Goal: Task Accomplishment & Management: Complete application form

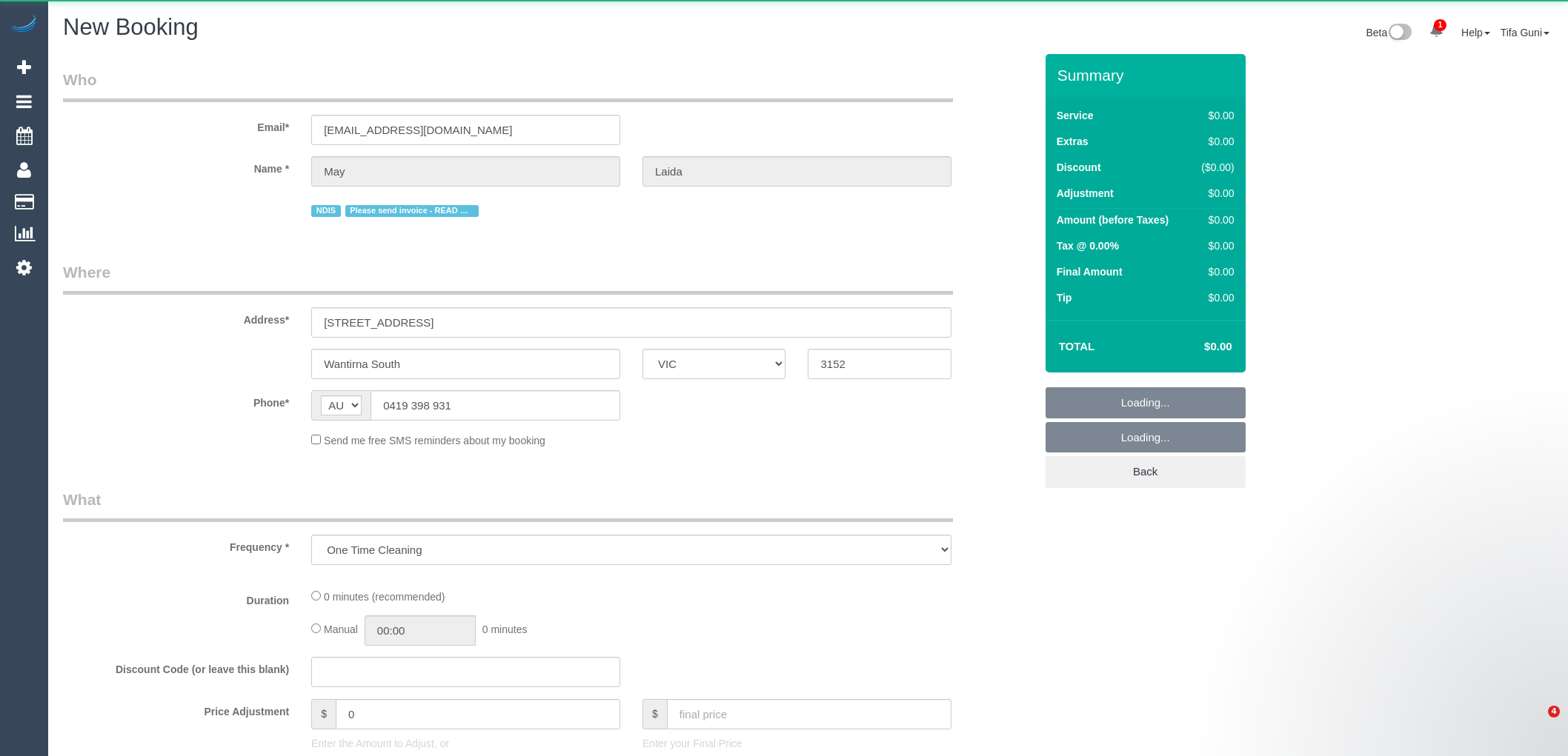
select select "VIC"
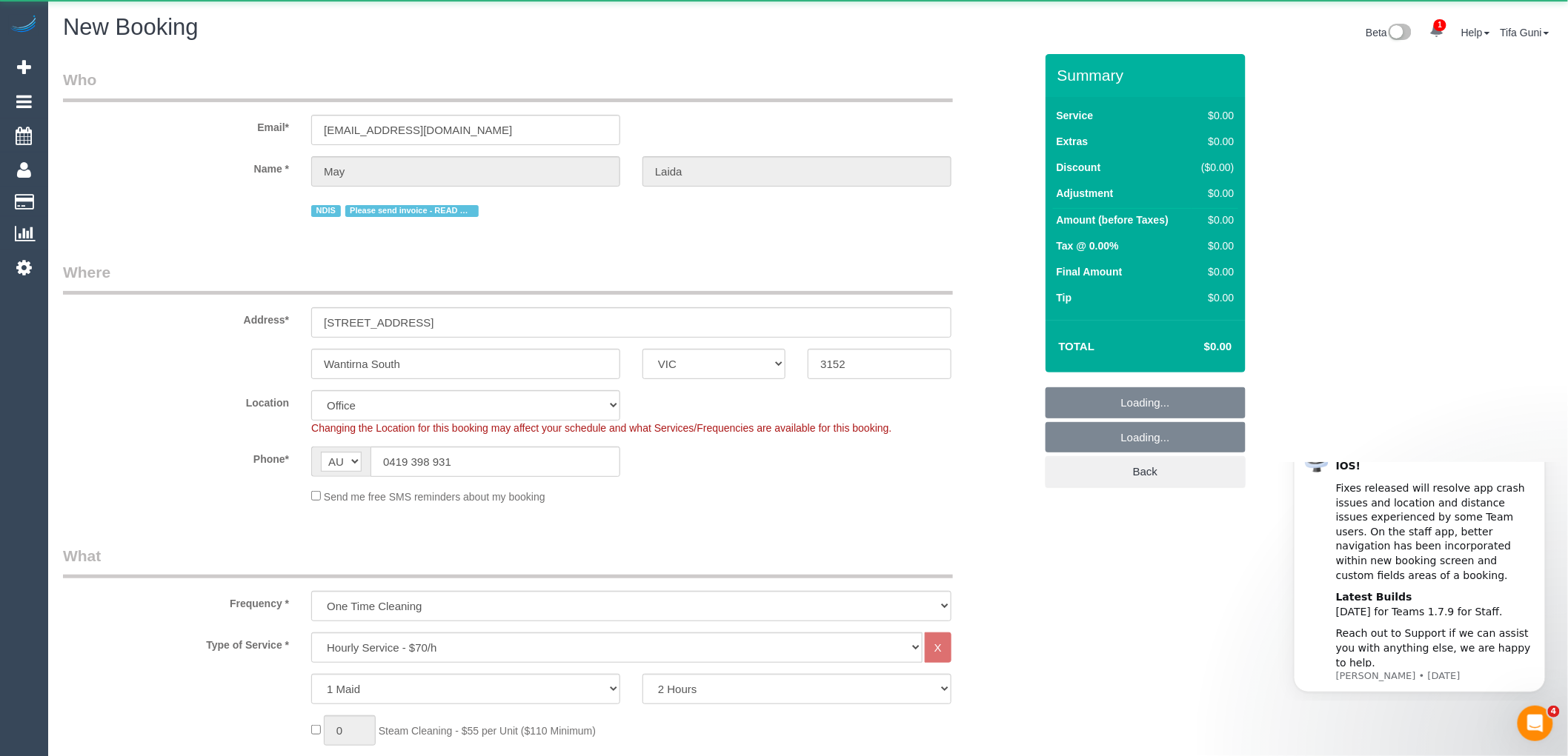
select select "object:1354"
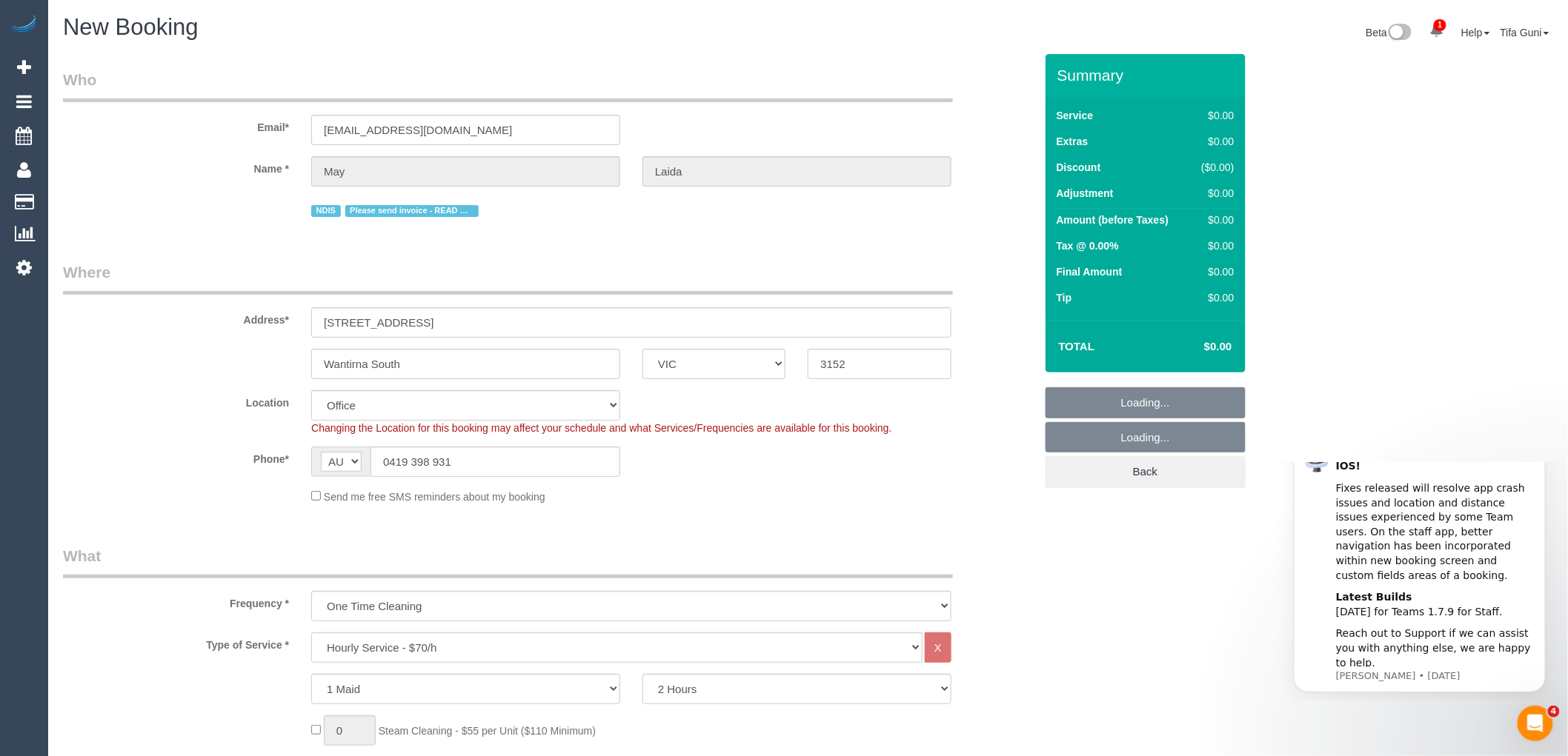
select select "48"
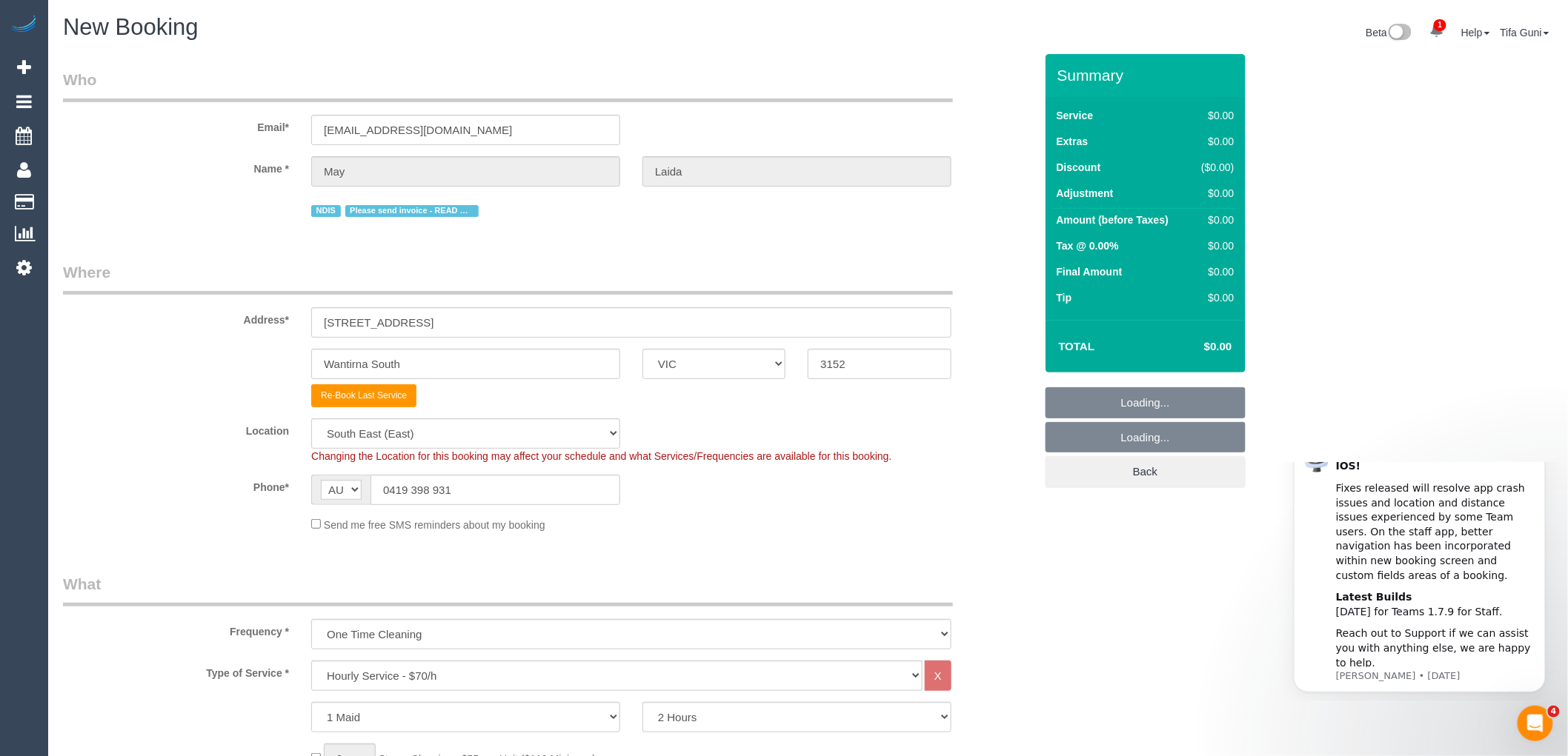
select select "object:2655"
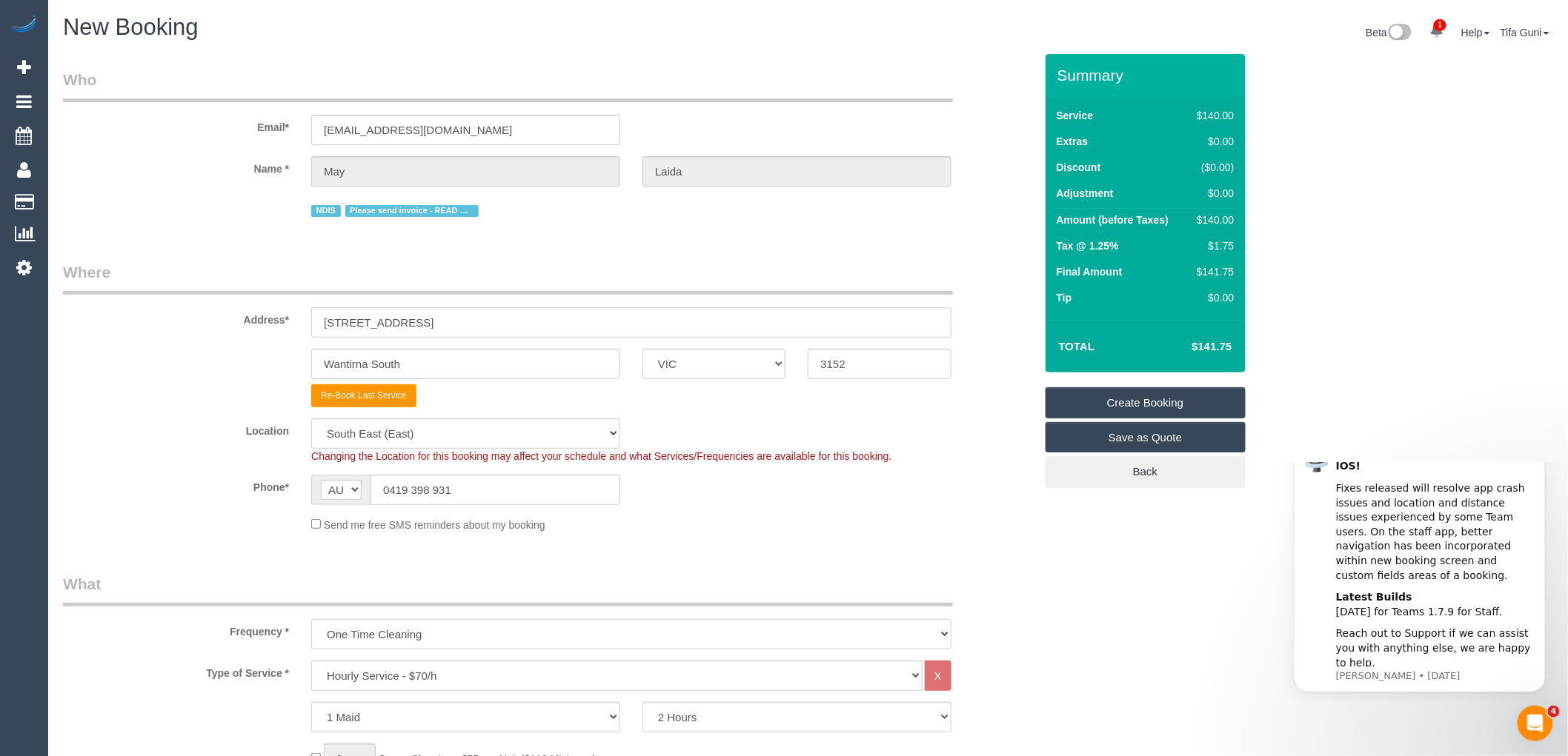
scroll to position [82, 0]
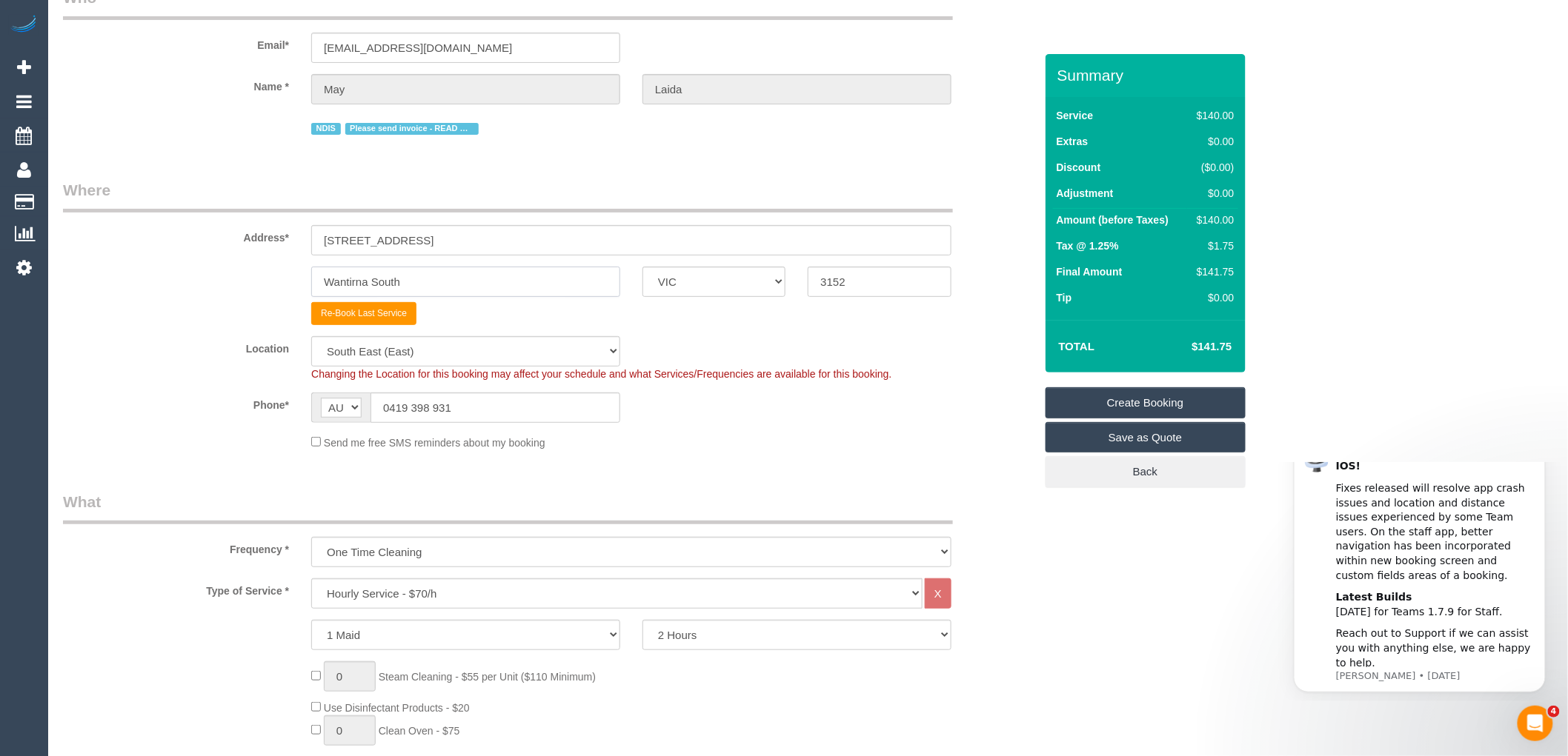
drag, startPoint x: 458, startPoint y: 284, endPoint x: 289, endPoint y: 285, distance: 169.0
click at [289, 285] on div "Wantirna South ACT NSW NT QLD SA TAS VIC WA 3152" at bounding box center [549, 282] width 994 height 31
type input "Templston"
drag, startPoint x: 804, startPoint y: 279, endPoint x: 786, endPoint y: 282, distance: 18.2
click at [786, 282] on div "Templston ACT NSW NT QLD SA TAS VIC WA 3152" at bounding box center [549, 282] width 994 height 31
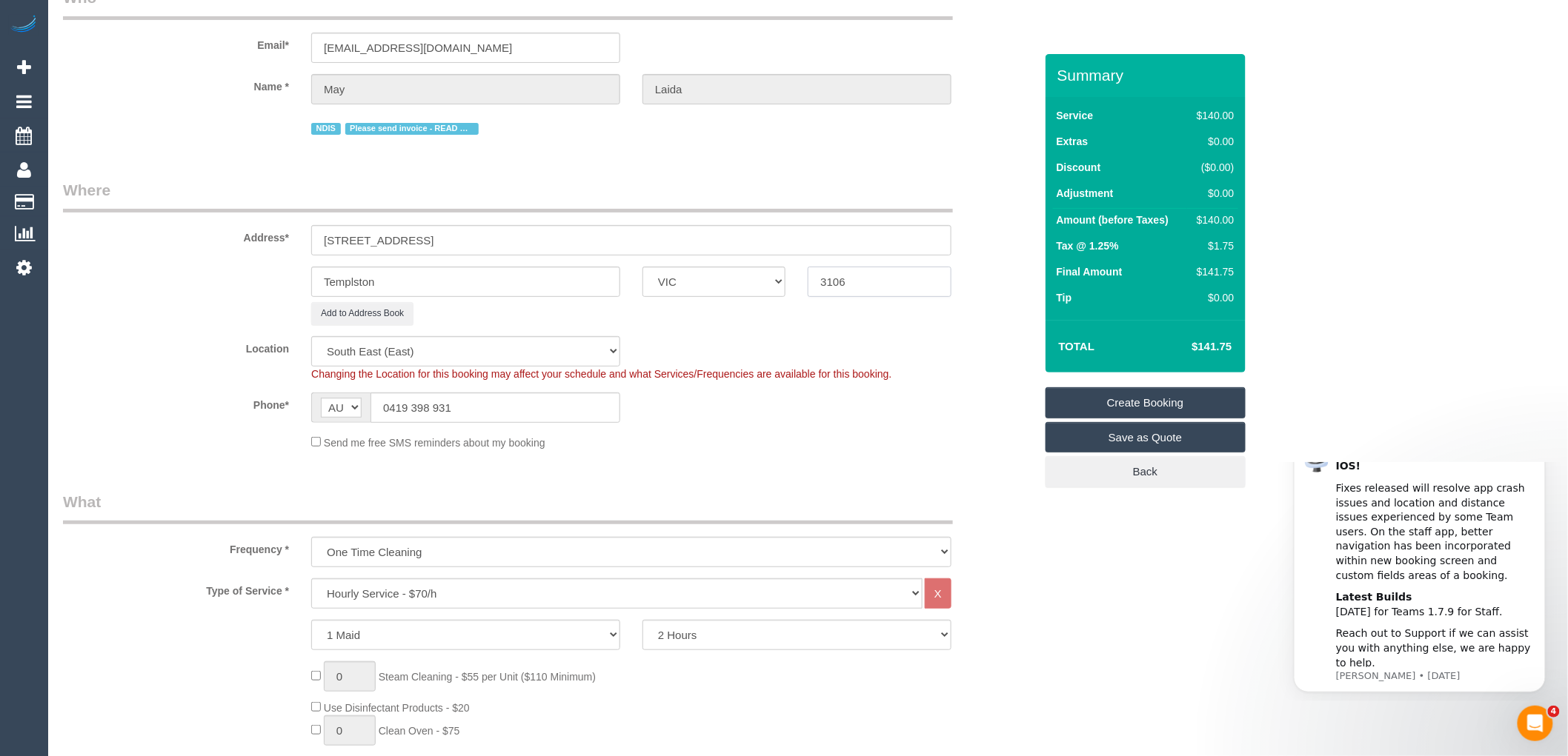
type input "3106"
click at [482, 237] on input "21 Duntroon Drive" at bounding box center [632, 241] width 640 height 31
select select "56"
drag, startPoint x: 465, startPoint y: 234, endPoint x: 131, endPoint y: 238, distance: 334.0
click at [131, 238] on div "Address* 21 Duntroon Drive" at bounding box center [549, 217] width 994 height 76
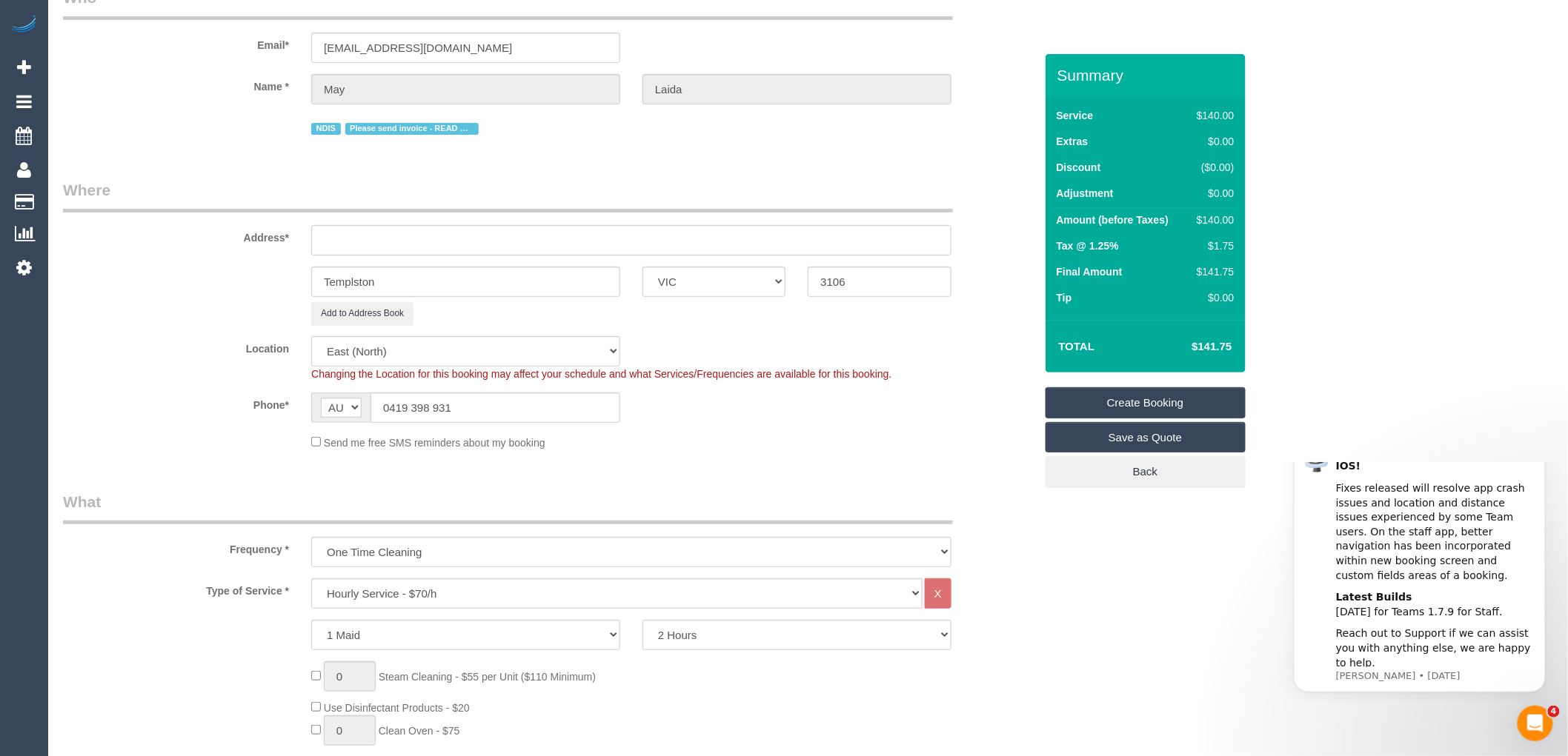
select select "object:3167"
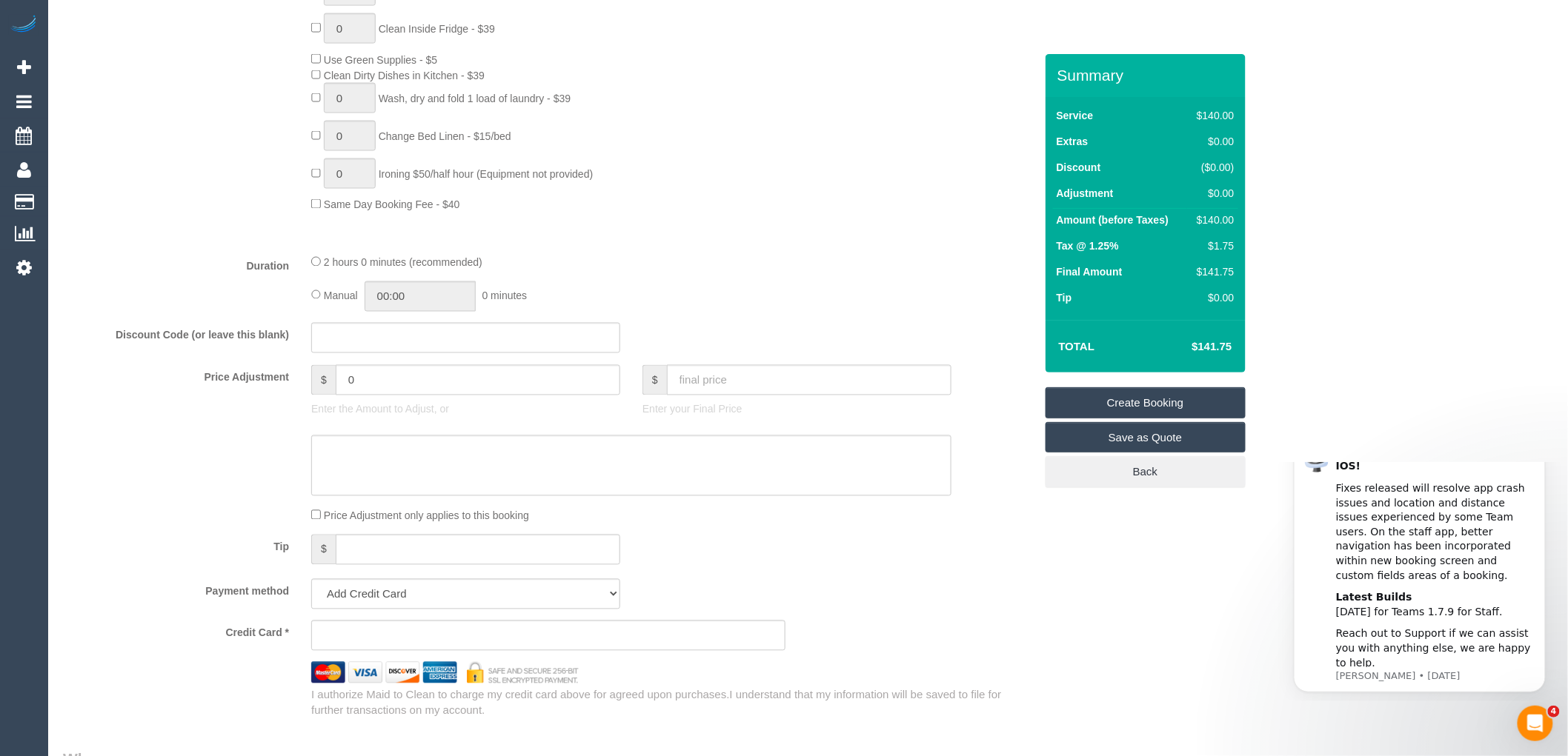
scroll to position [1564, 0]
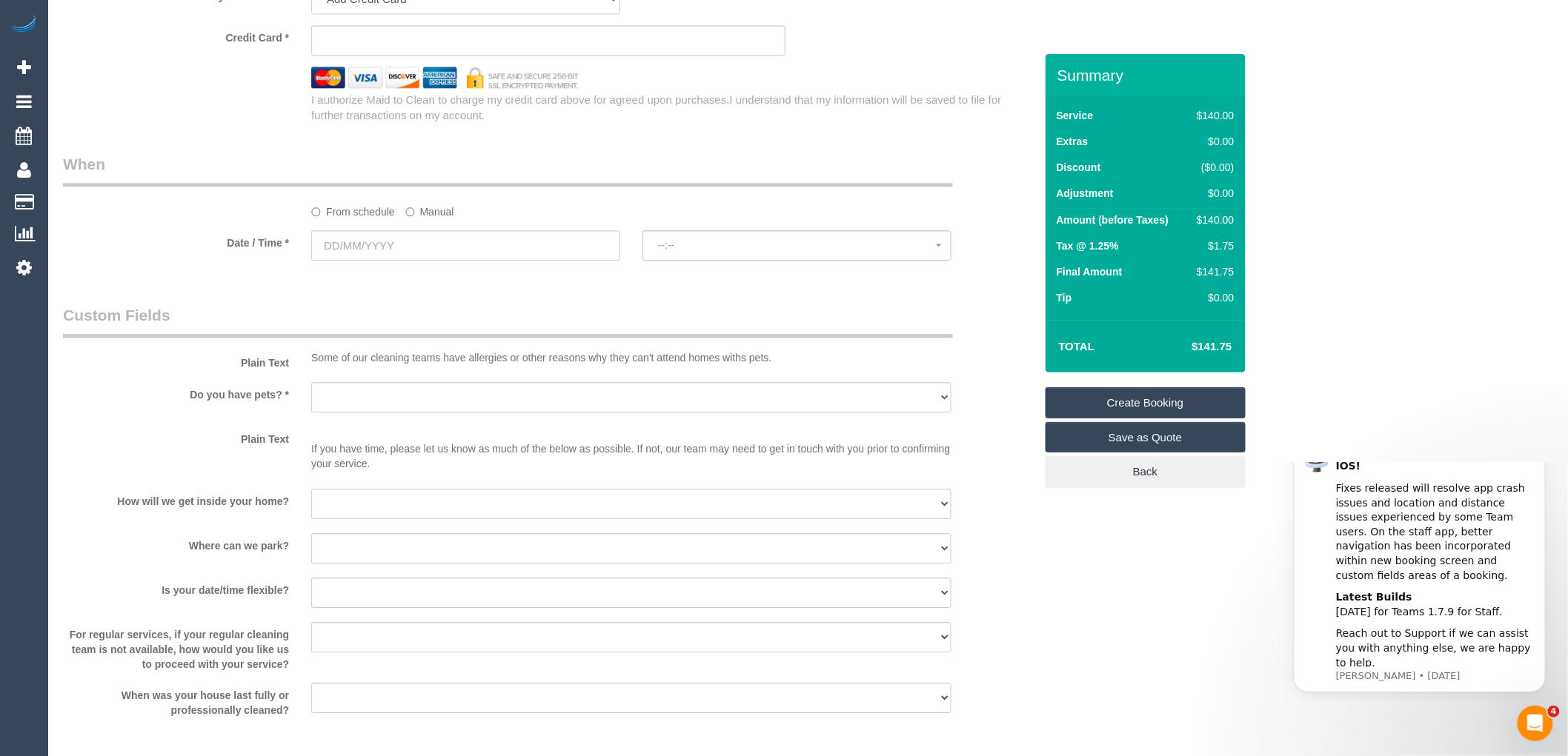
type input "-"
click at [427, 253] on input "text" at bounding box center [466, 246] width 309 height 31
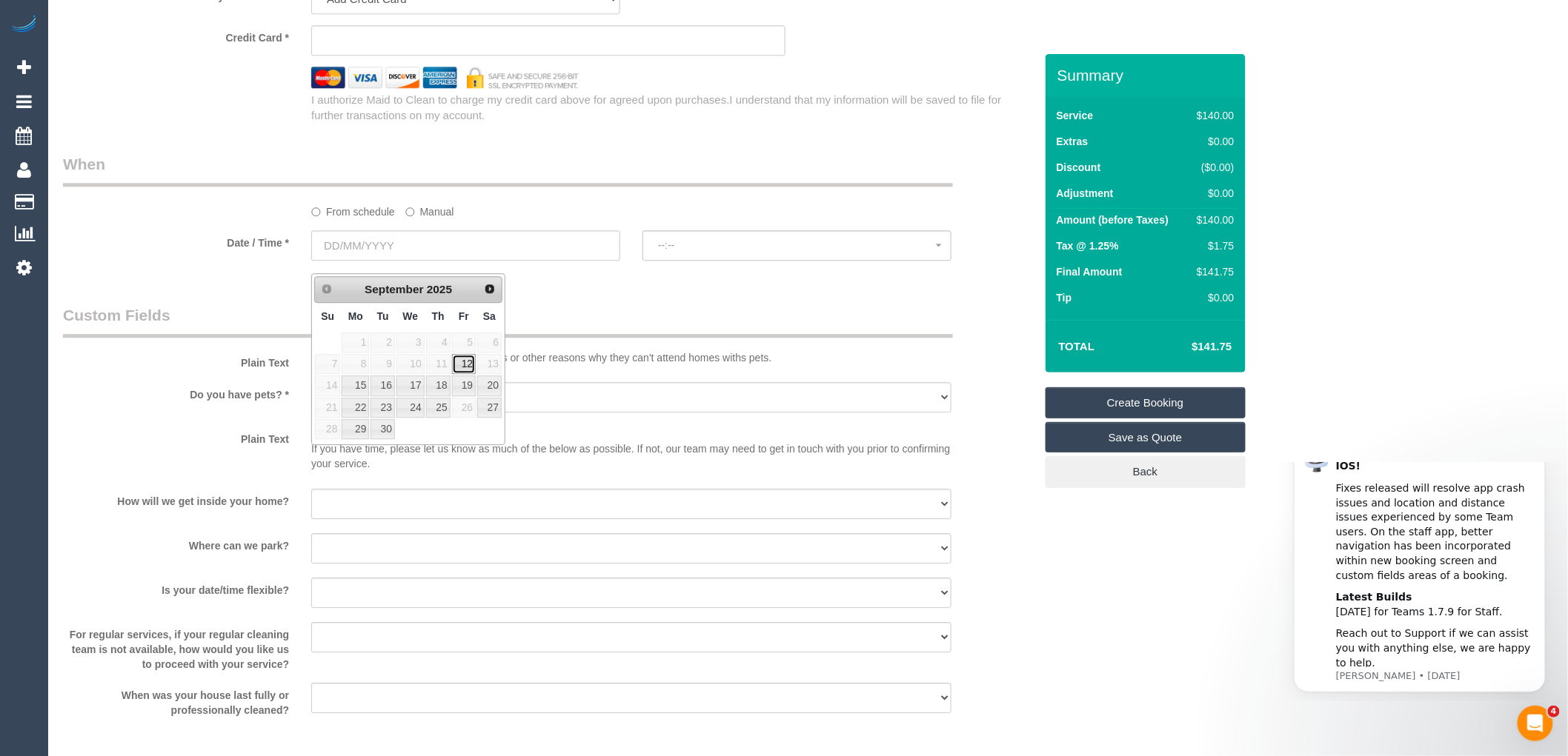
click at [464, 358] on link "12" at bounding box center [464, 363] width 24 height 20
type input "12/09/2025"
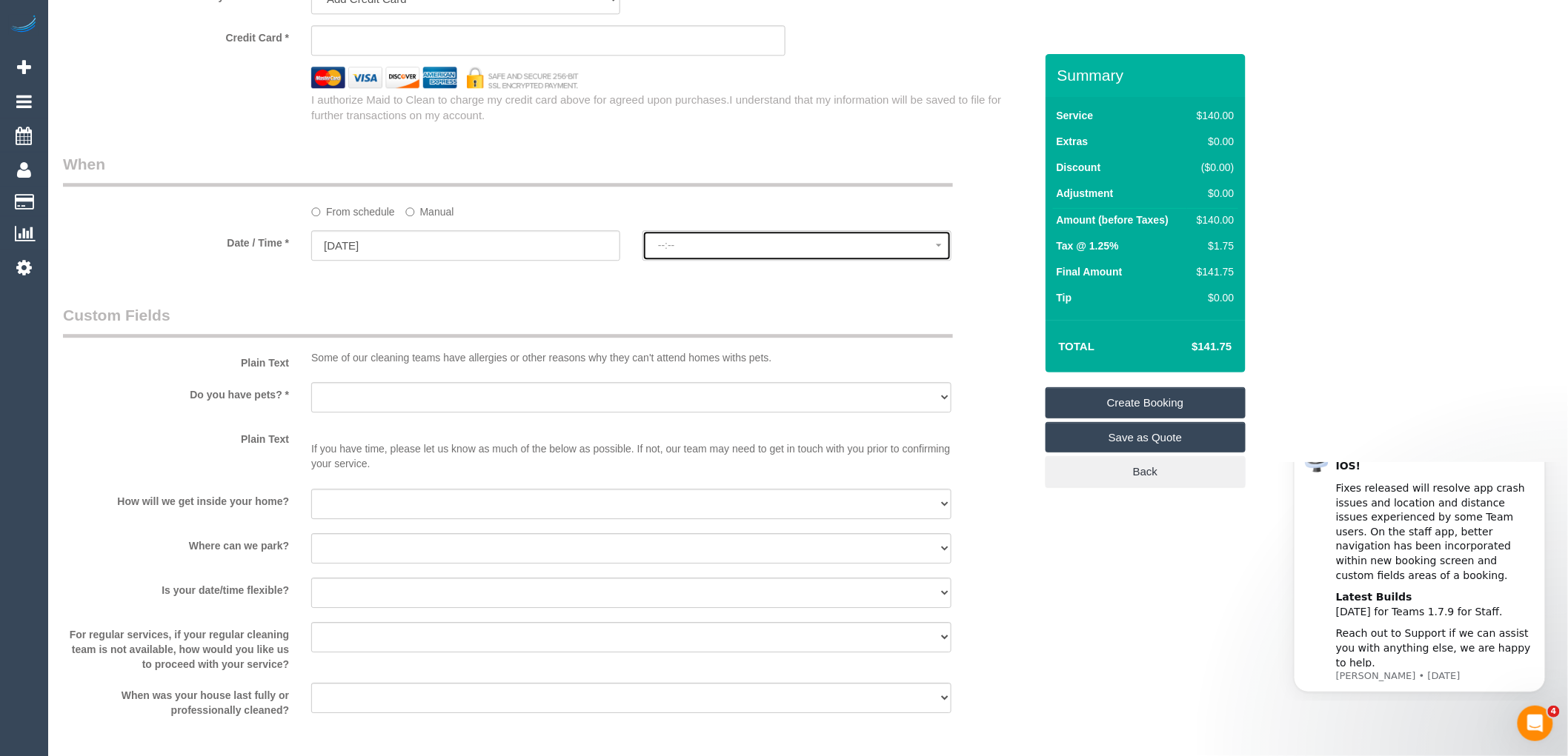
click at [675, 251] on span "--:--" at bounding box center [797, 245] width 278 height 12
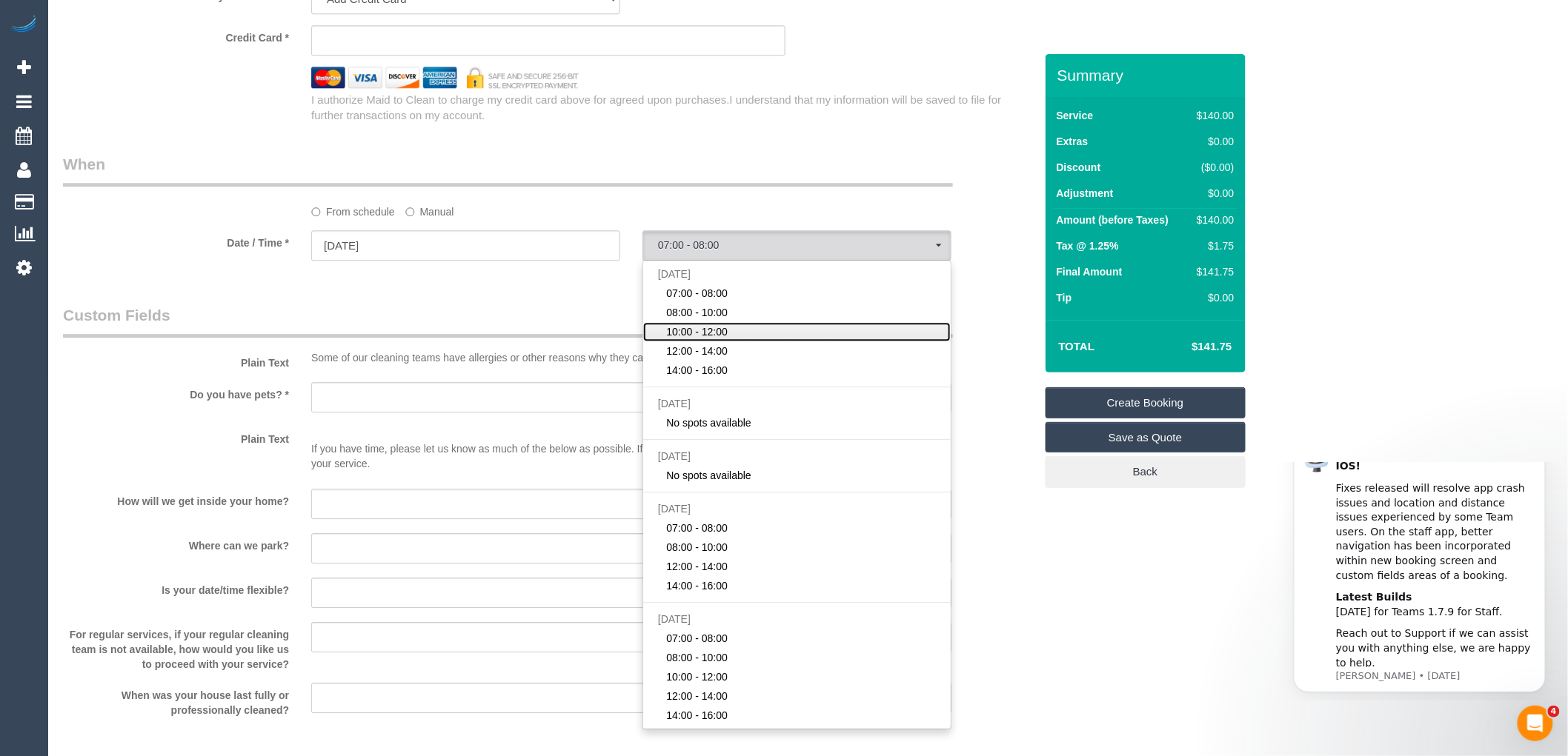
click at [706, 340] on span "10:00 - 12:00" at bounding box center [697, 331] width 61 height 15
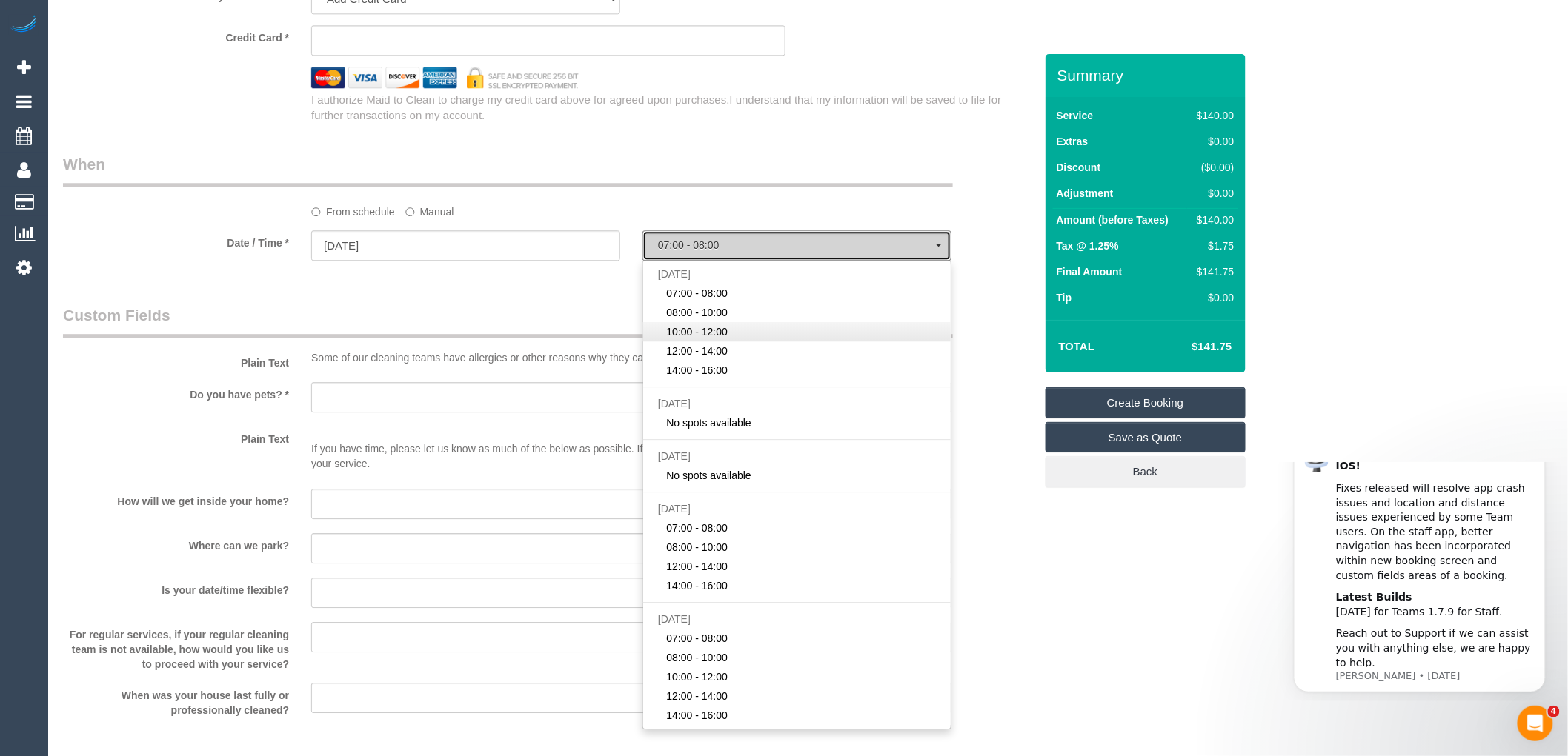
select select "spot3"
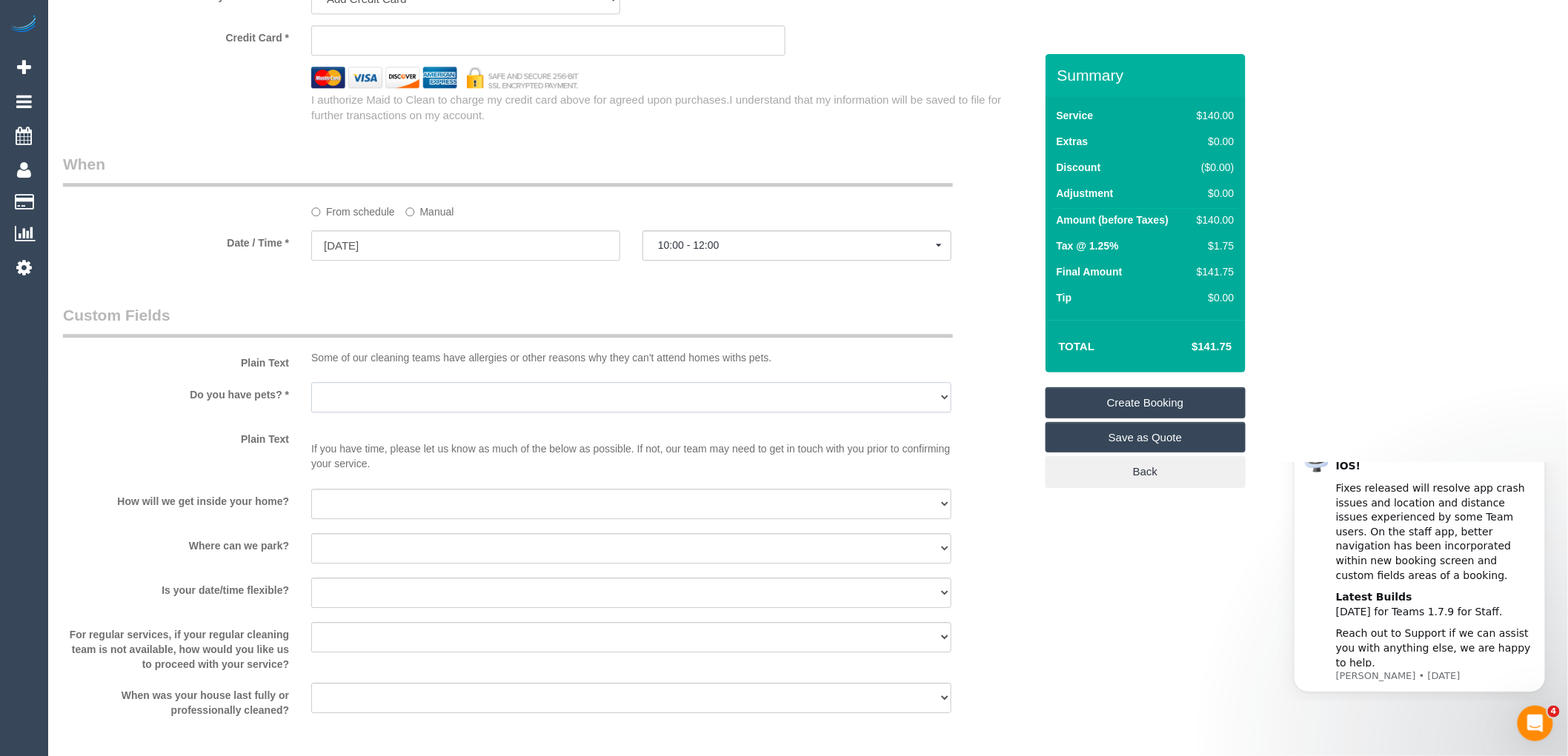
click at [380, 410] on select "Yes - Cats Yes - Dogs No pets Yes - Dogs and Cats Yes - Other" at bounding box center [632, 398] width 640 height 31
select select "number:28"
click at [312, 394] on select "Yes - Cats Yes - Dogs No pets Yes - Dogs and Cats Yes - Other" at bounding box center [632, 398] width 640 height 31
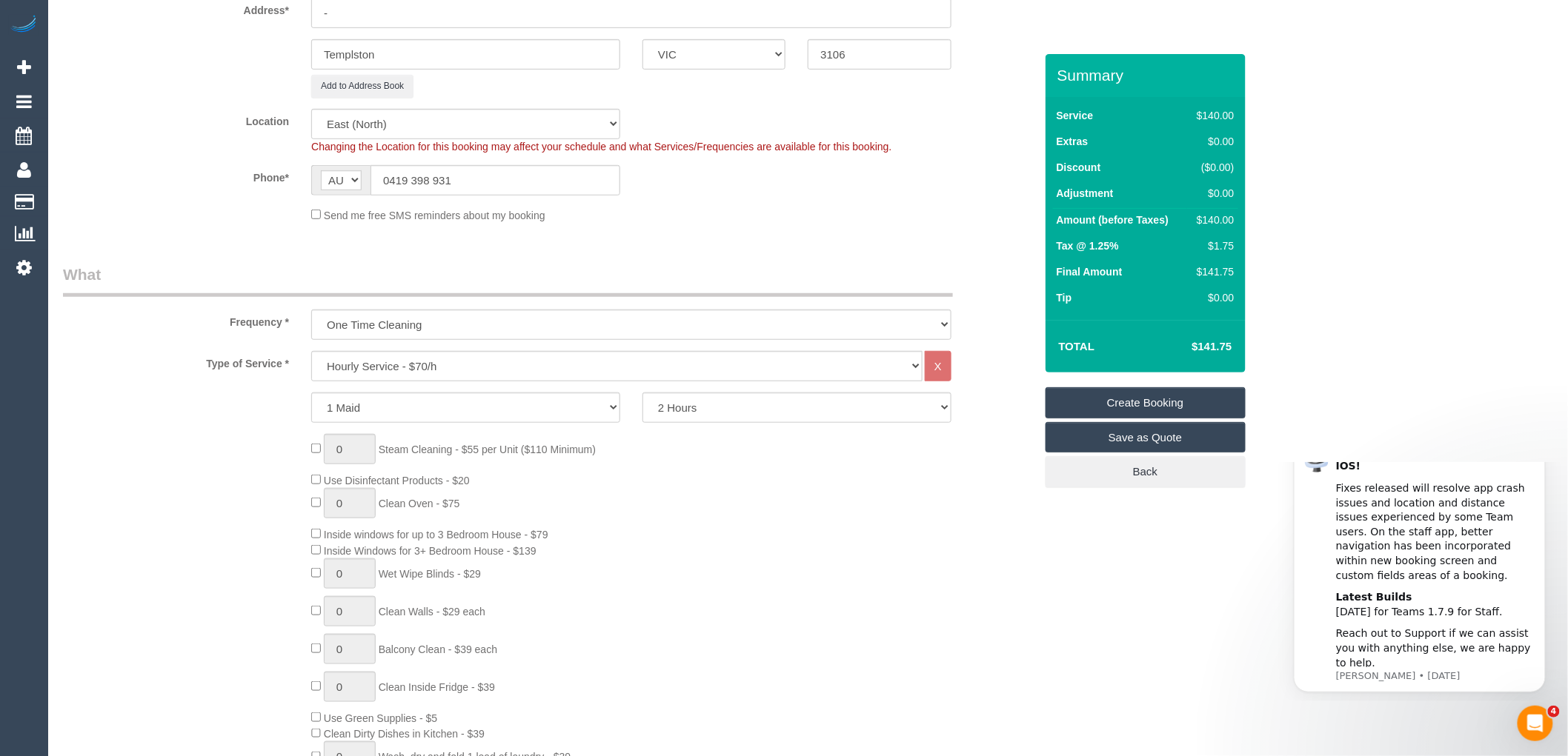
scroll to position [329, 0]
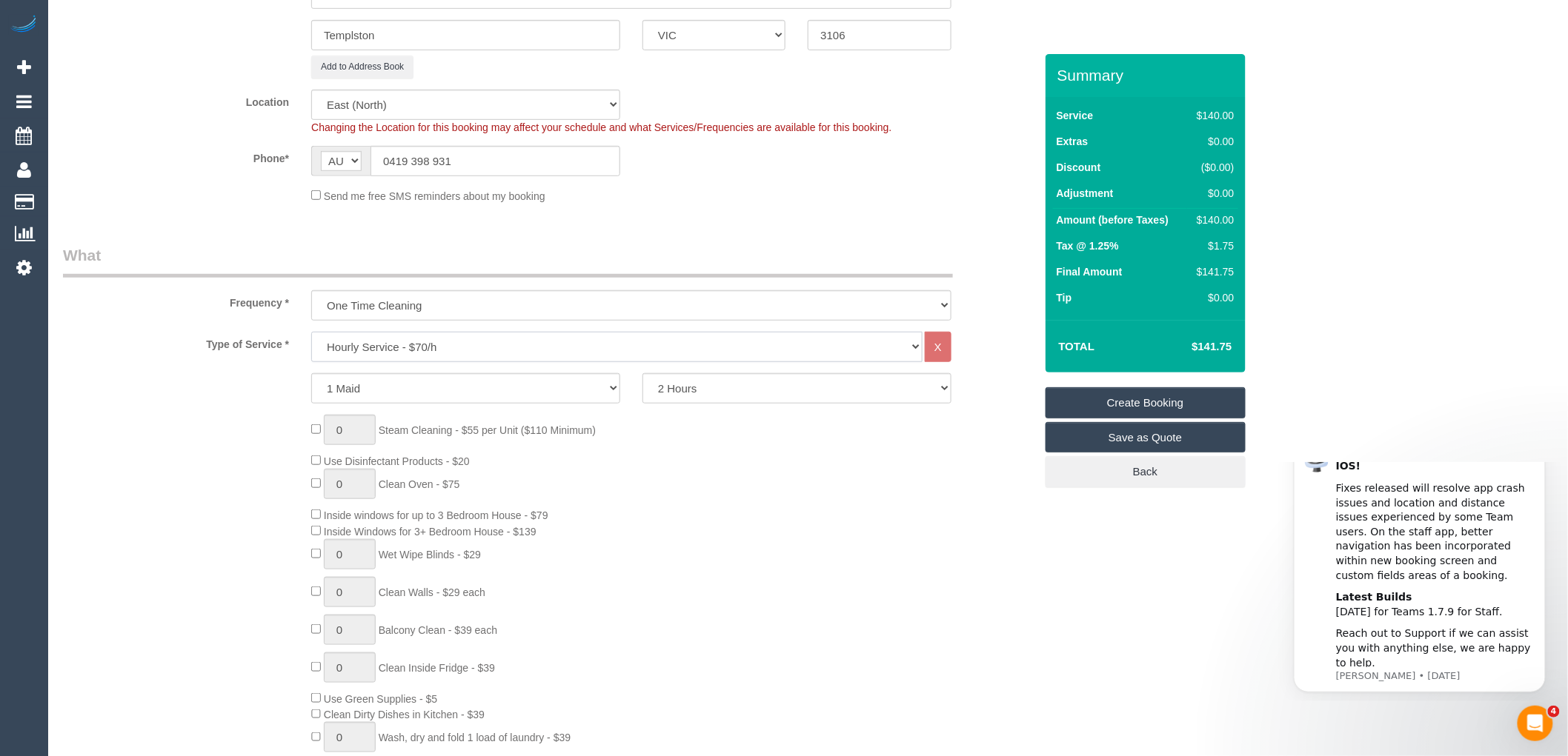
click at [497, 348] on select "Hourly Service - $70/h Hourly Service - $65/h Hourly Service - $60/h Hourly Ser…" at bounding box center [617, 347] width 611 height 31
click at [701, 387] on select "2 Hours 2.5 Hours 3 Hours 3.5 Hours 4 Hours 4.5 Hours 5 Hours 5.5 Hours 6 Hours…" at bounding box center [797, 389] width 309 height 31
select select "180"
click at [643, 375] on select "2 Hours 2.5 Hours 3 Hours 3.5 Hours 4 Hours 4.5 Hours 5 Hours 5.5 Hours 6 Hours…" at bounding box center [797, 389] width 309 height 31
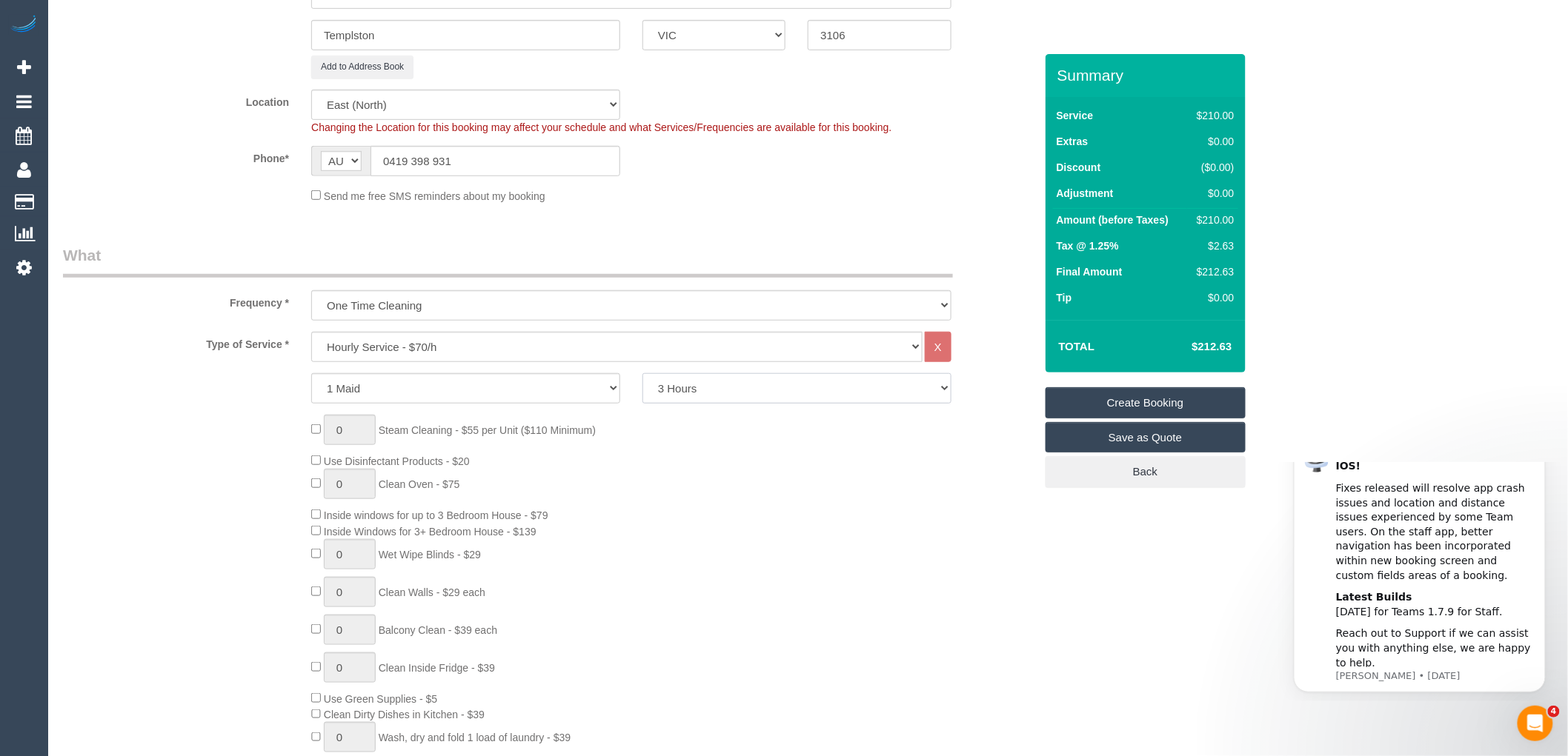
select select "spot19"
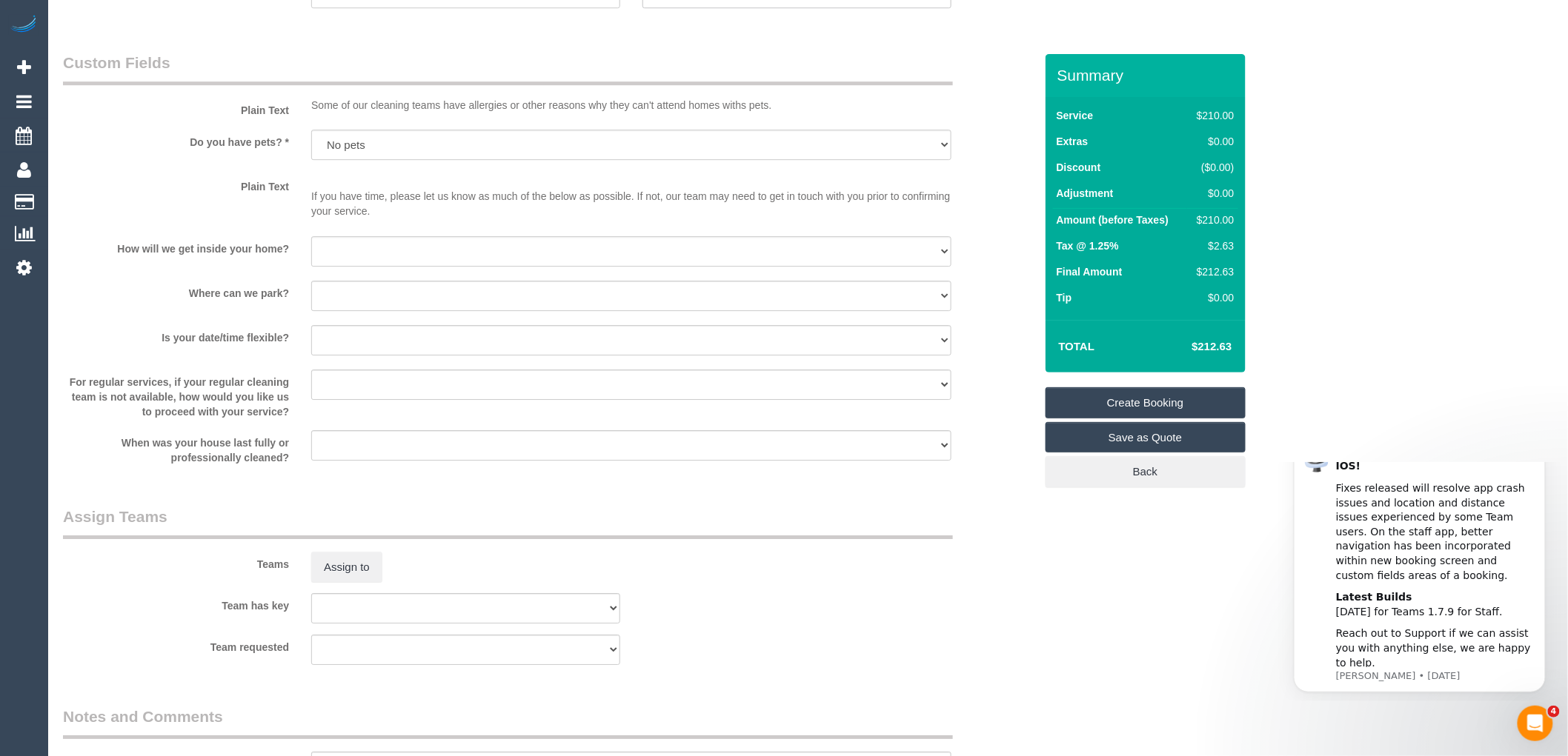
scroll to position [1893, 0]
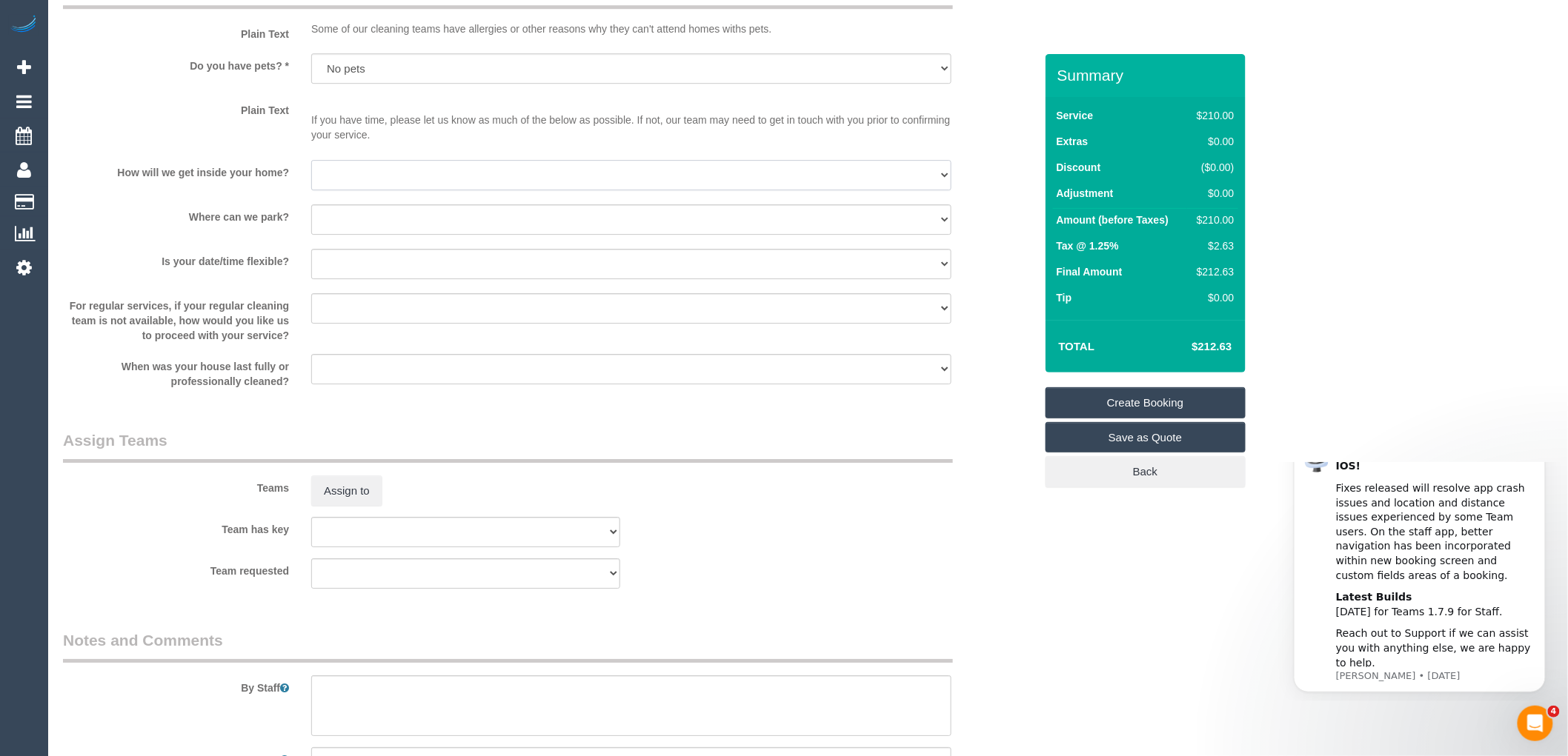
click at [468, 180] on select "I will be home Key will be left (please provide details below) Lock box/Access …" at bounding box center [632, 176] width 640 height 31
select select "number:14"
click at [312, 172] on select "I will be home Key will be left (please provide details below) Lock box/Access …" at bounding box center [632, 176] width 640 height 31
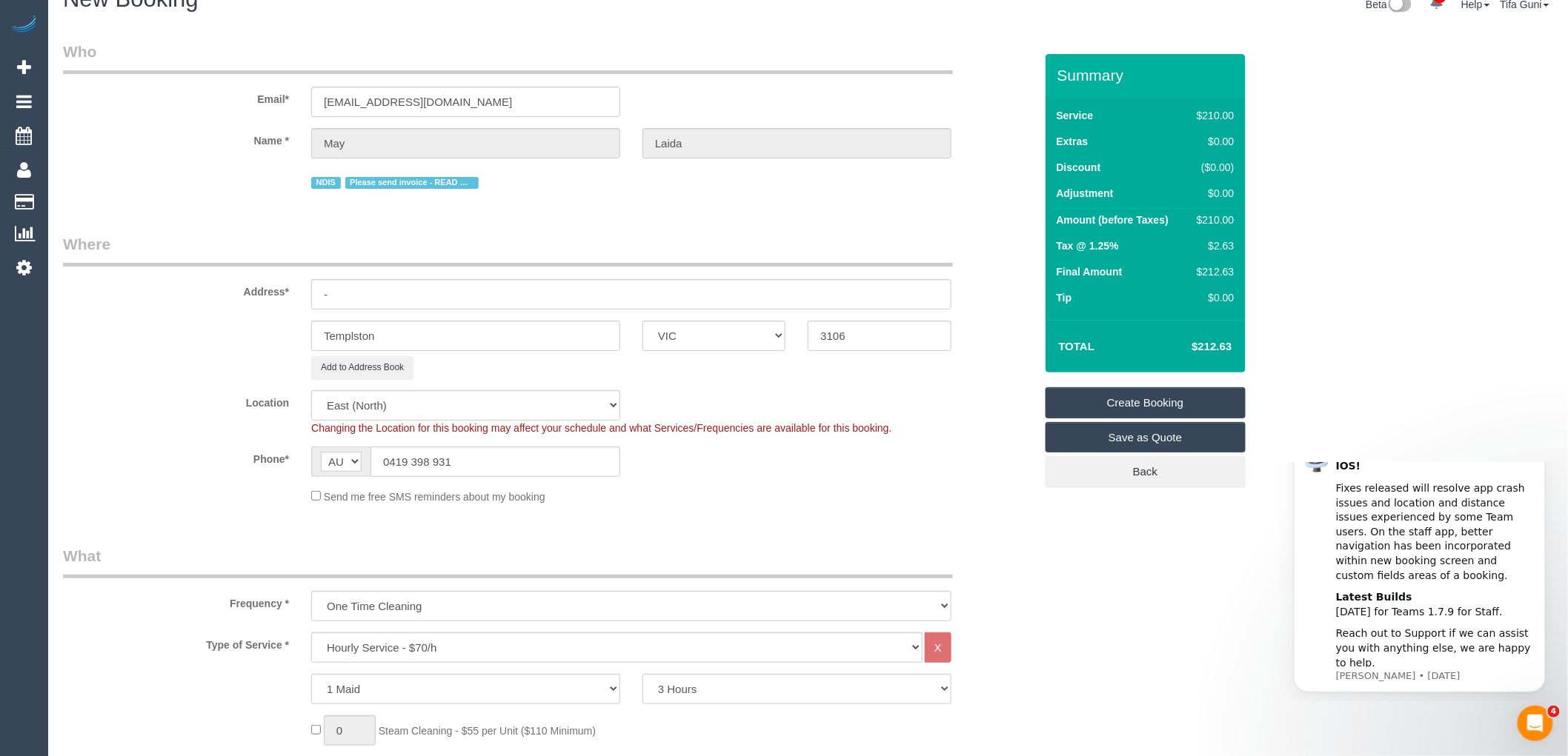
scroll to position [0, 0]
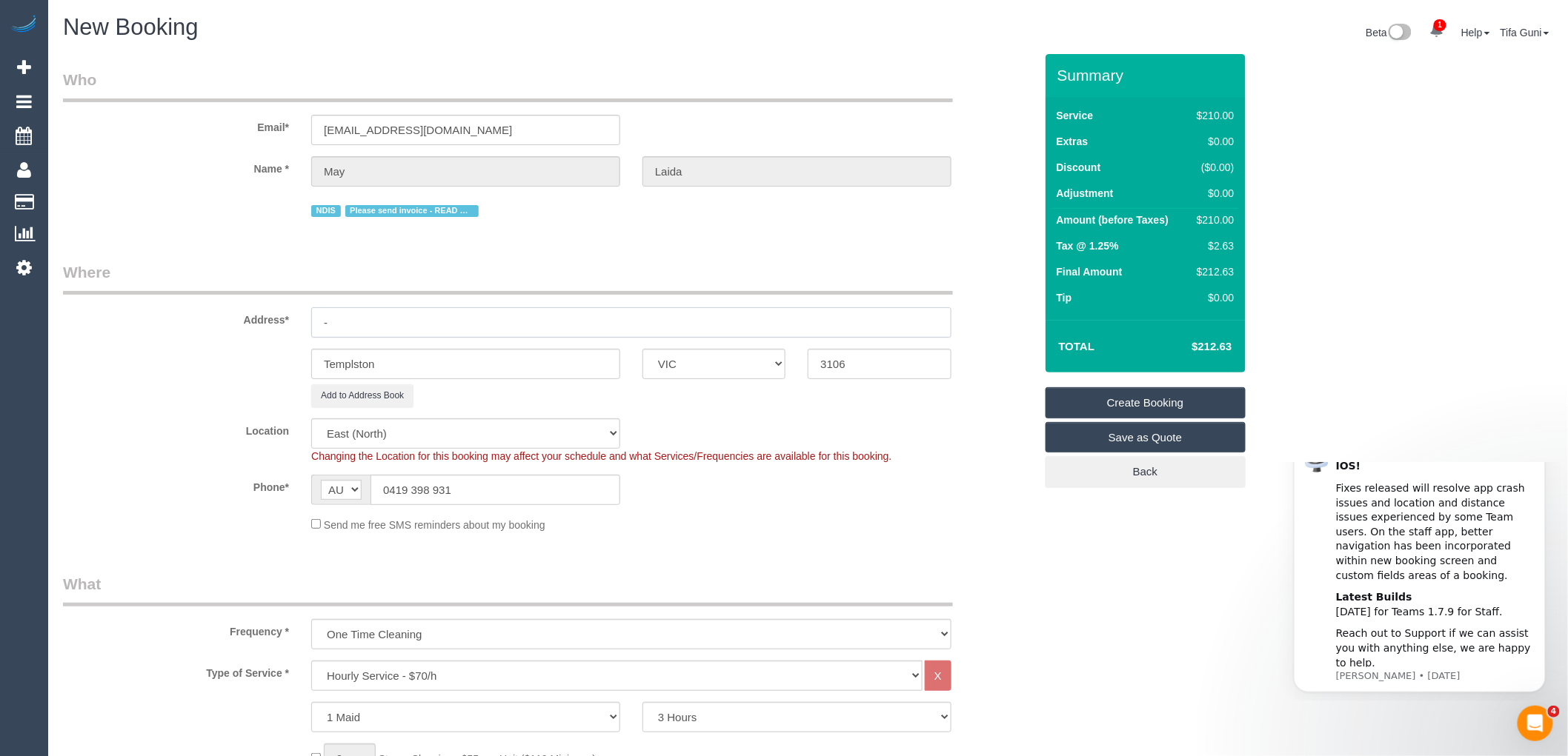
click at [375, 323] on input "-" at bounding box center [632, 323] width 640 height 31
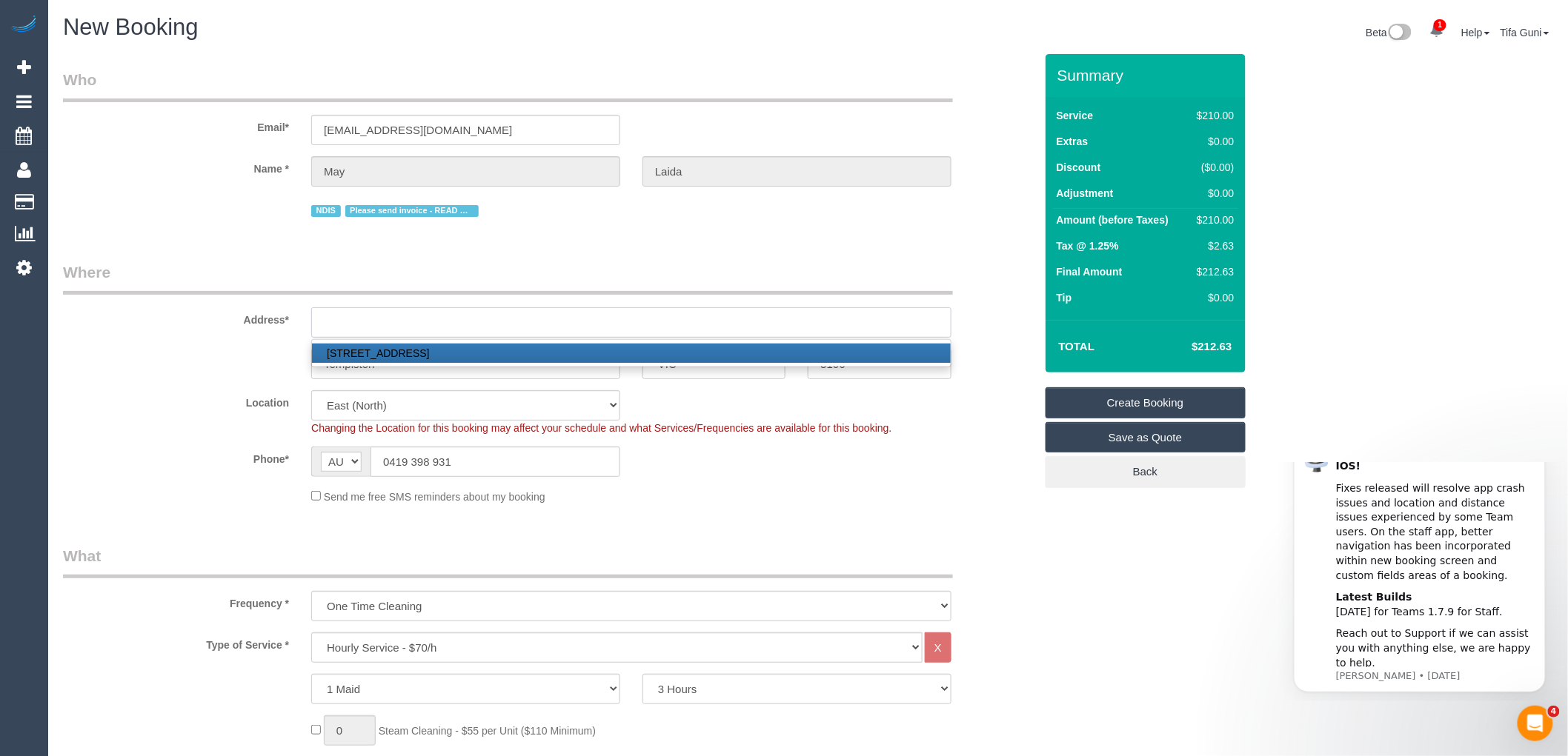
click at [375, 313] on input "text" at bounding box center [632, 323] width 640 height 31
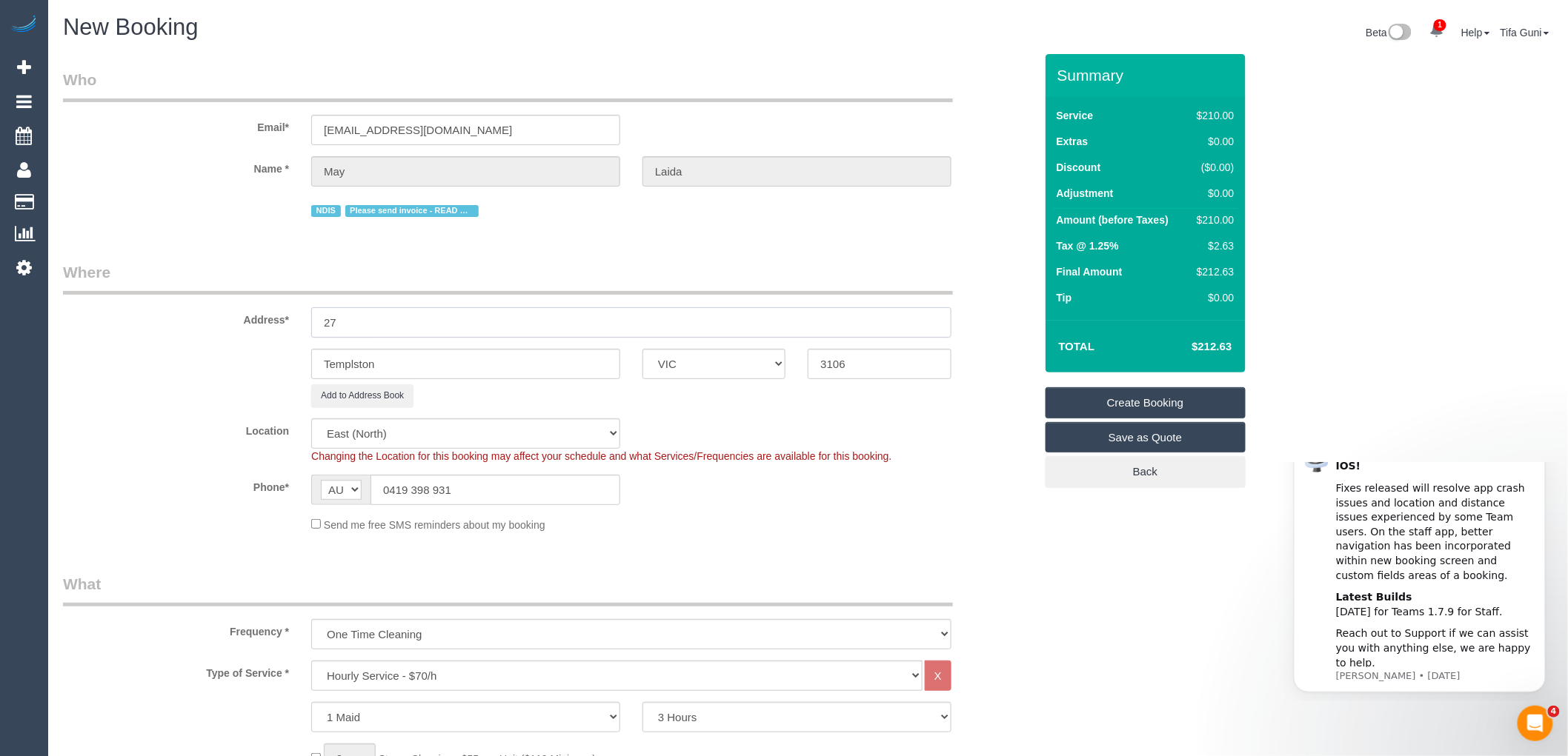
type input "27"
click at [294, 172] on div "Name * May Laida" at bounding box center [549, 172] width 994 height 31
click at [328, 133] on input "sbogaars@bigpond.net.au" at bounding box center [466, 131] width 309 height 31
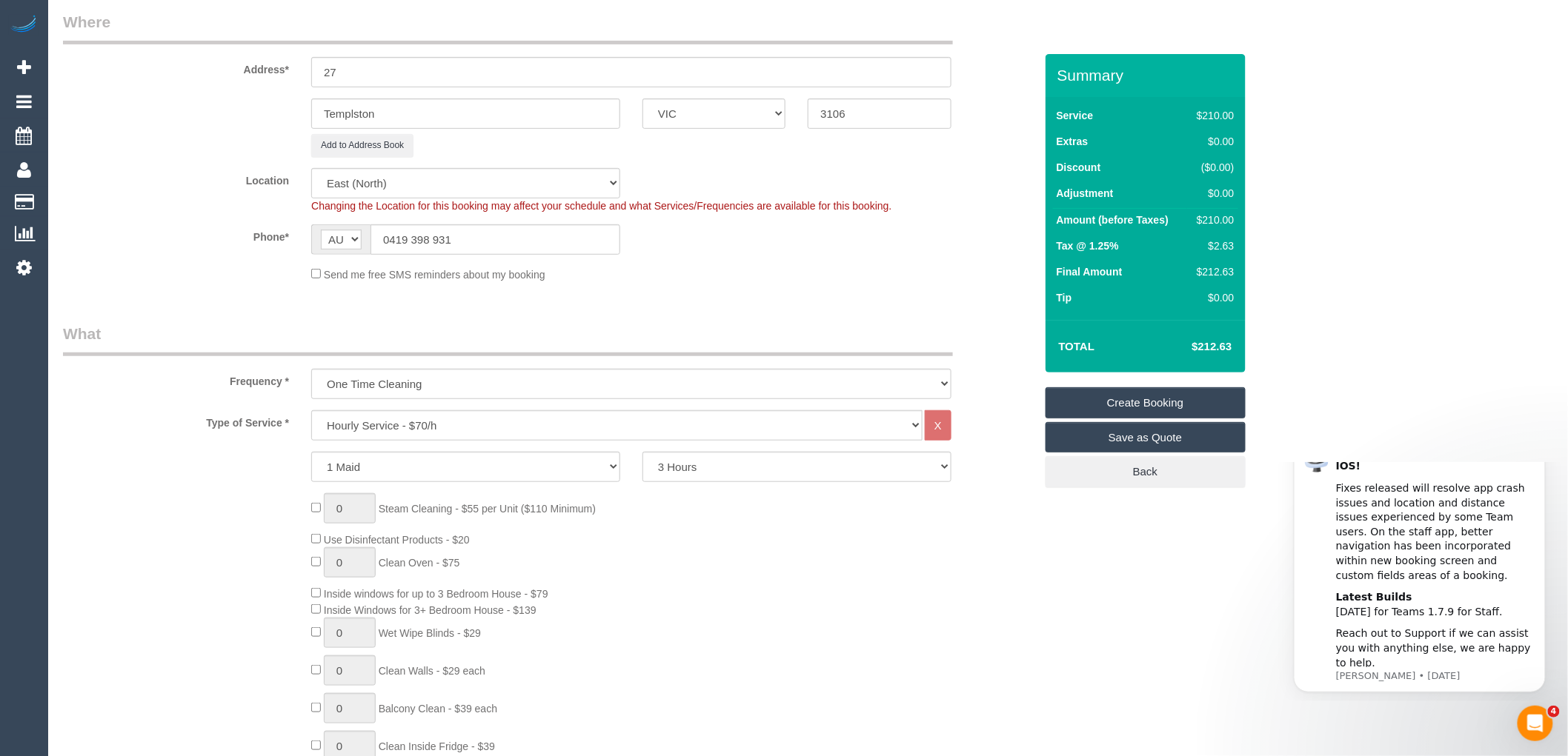
scroll to position [247, 0]
drag, startPoint x: 465, startPoint y: 238, endPoint x: 370, endPoint y: 239, distance: 95.0
click at [370, 239] on input "0419 398 931" at bounding box center [495, 243] width 250 height 31
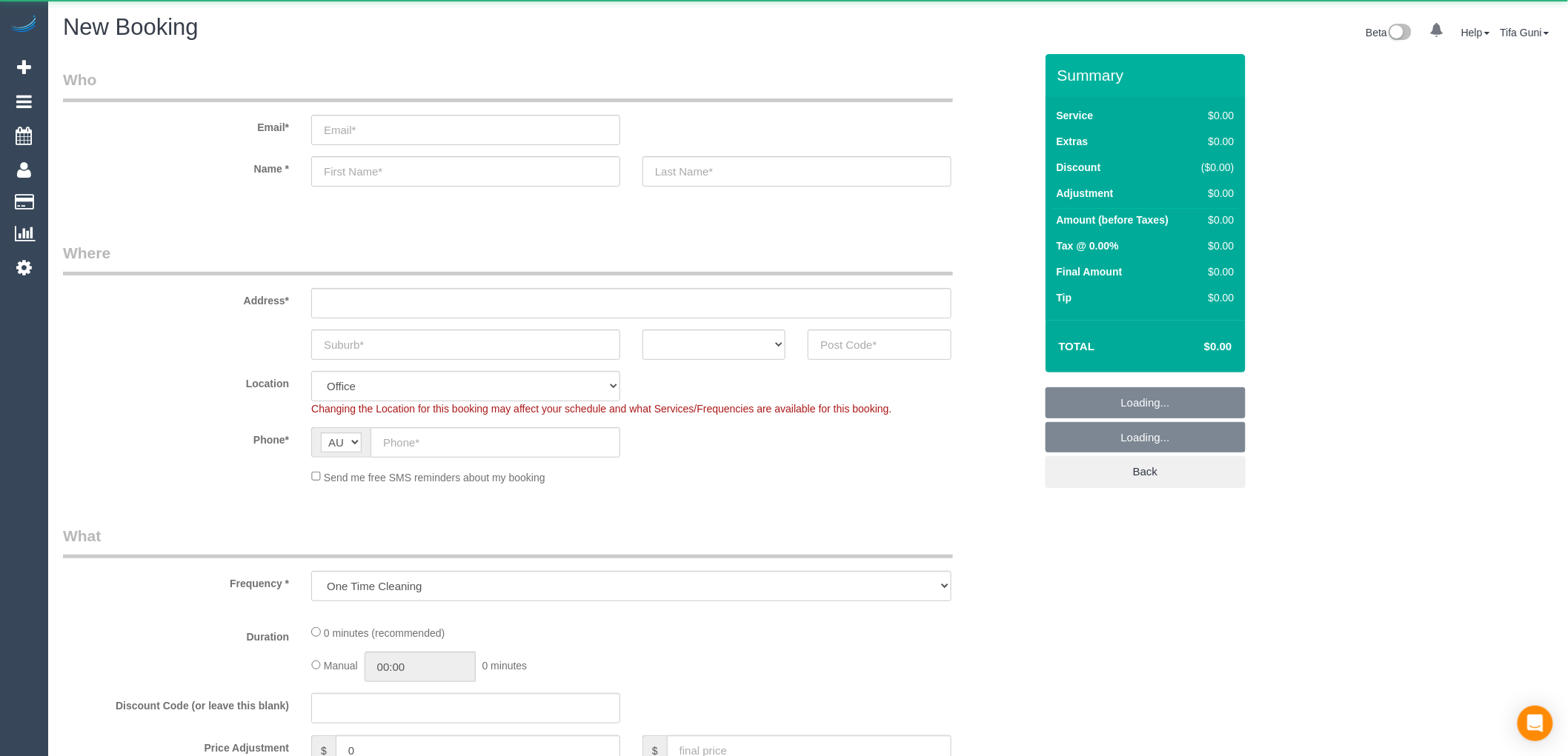
select select "object:822"
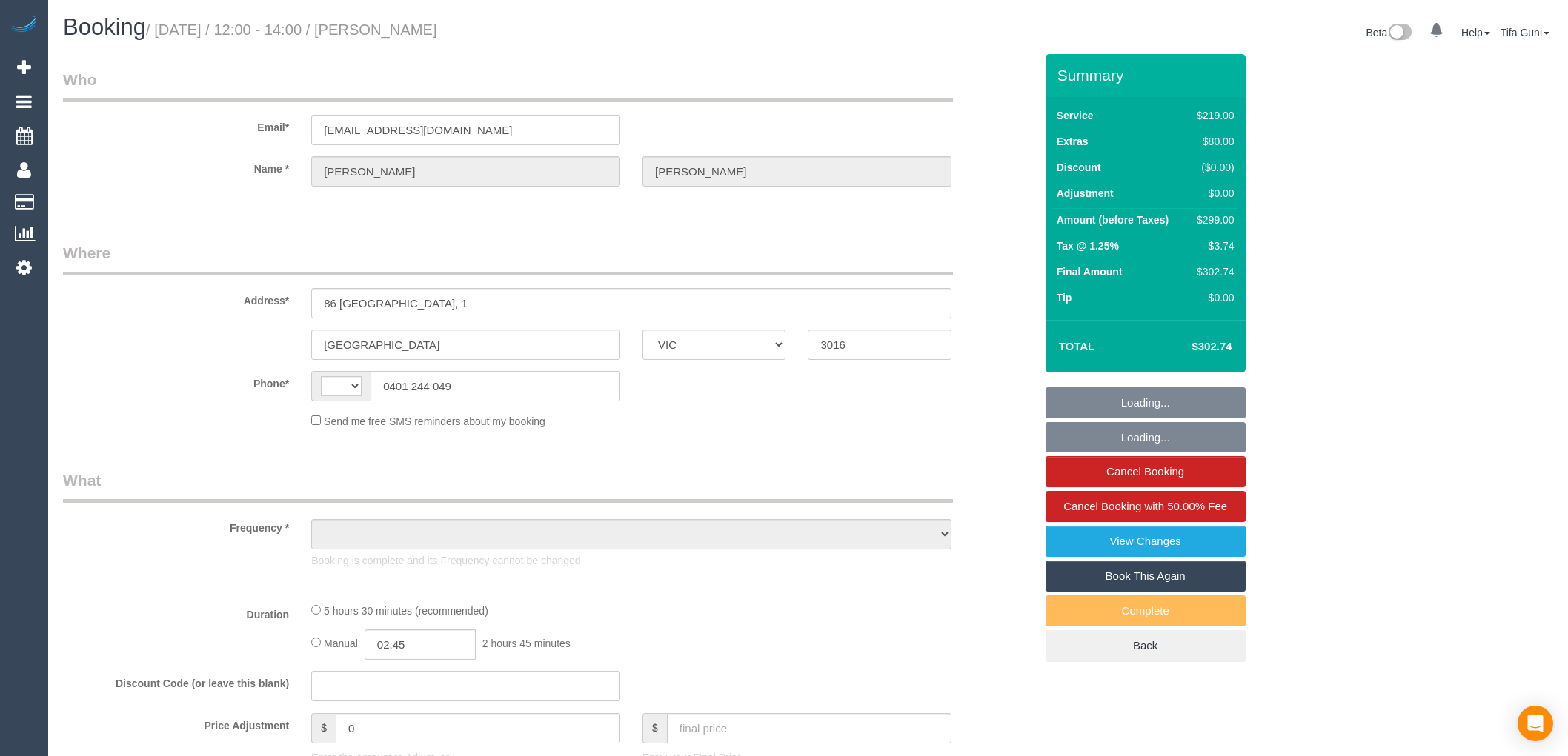
select select "VIC"
select select "string:AU"
select select "object:574"
select select "string:stripe-pm_1Rwz8t2GScqysDRVY59SOC1k"
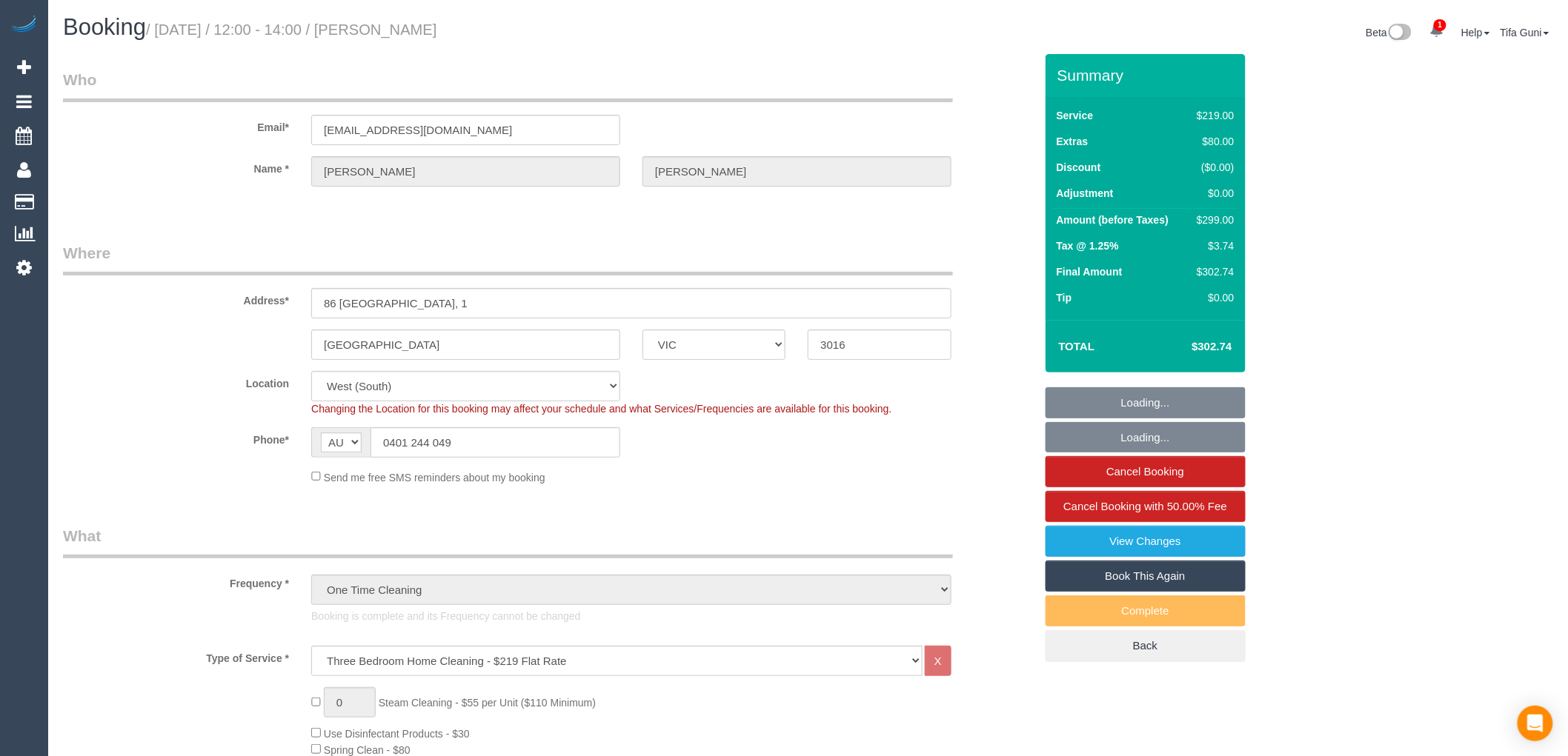
select select "number:30"
select select "number:15"
select select "number:19"
select select "number:22"
select select "number:35"
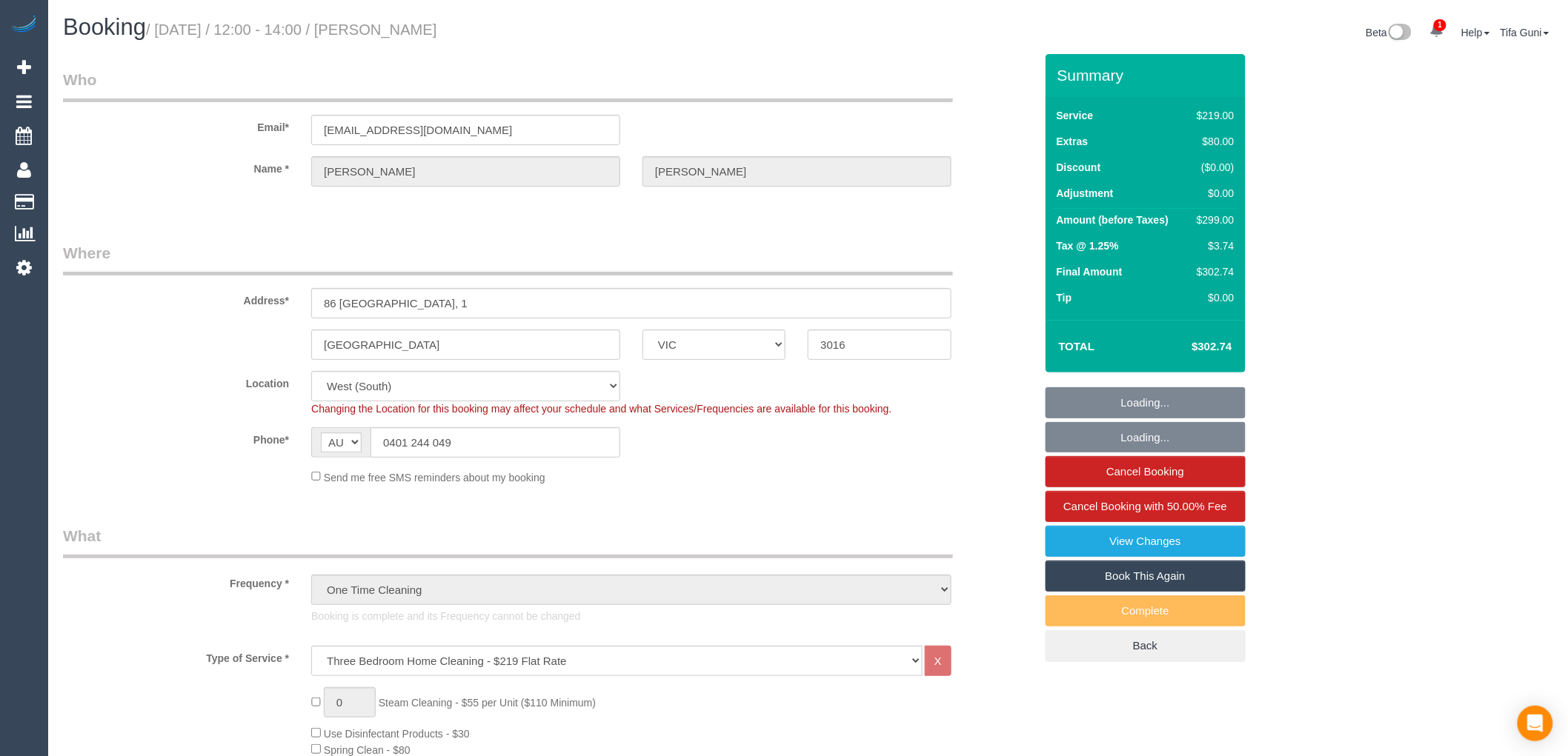
select select "number:13"
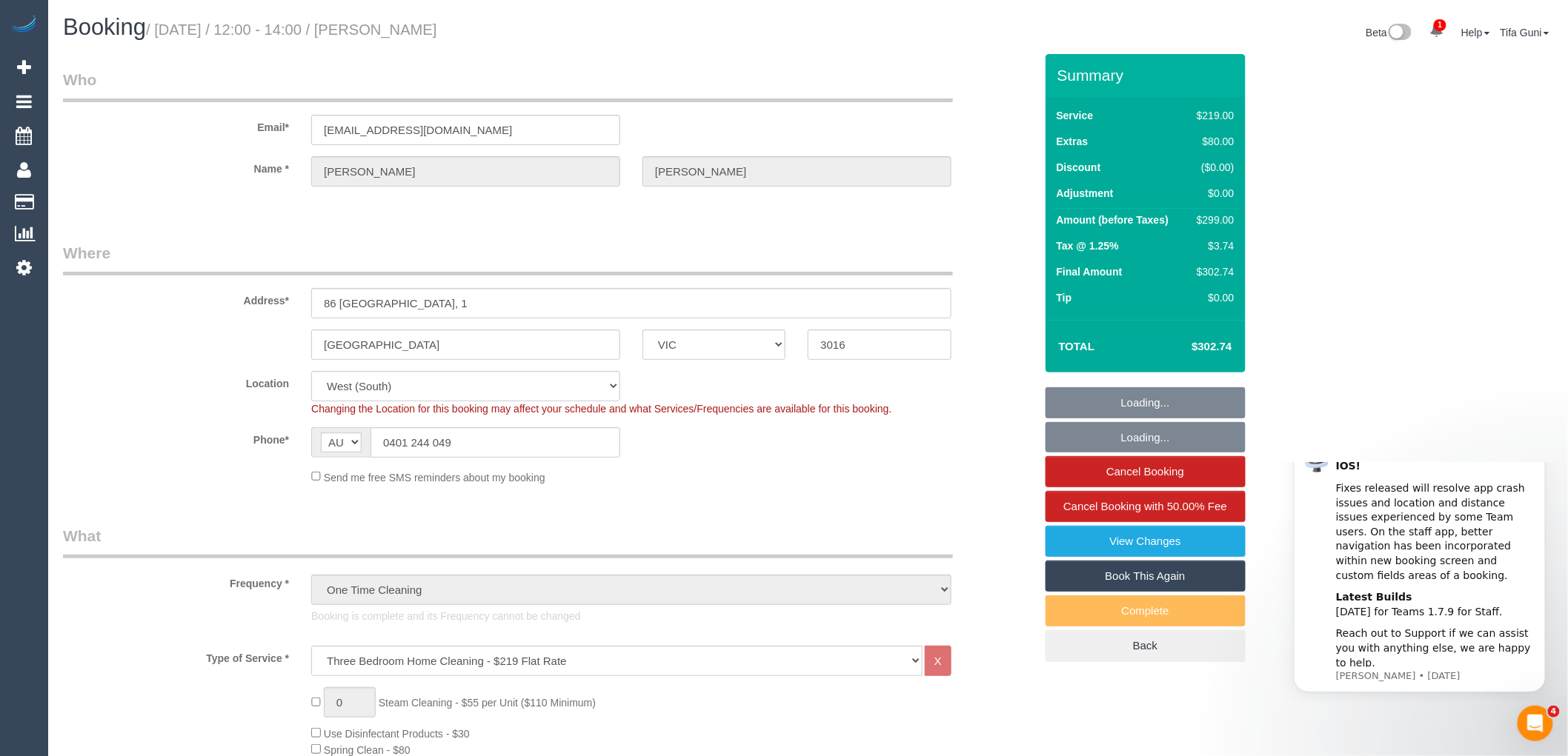
select select "object:1304"
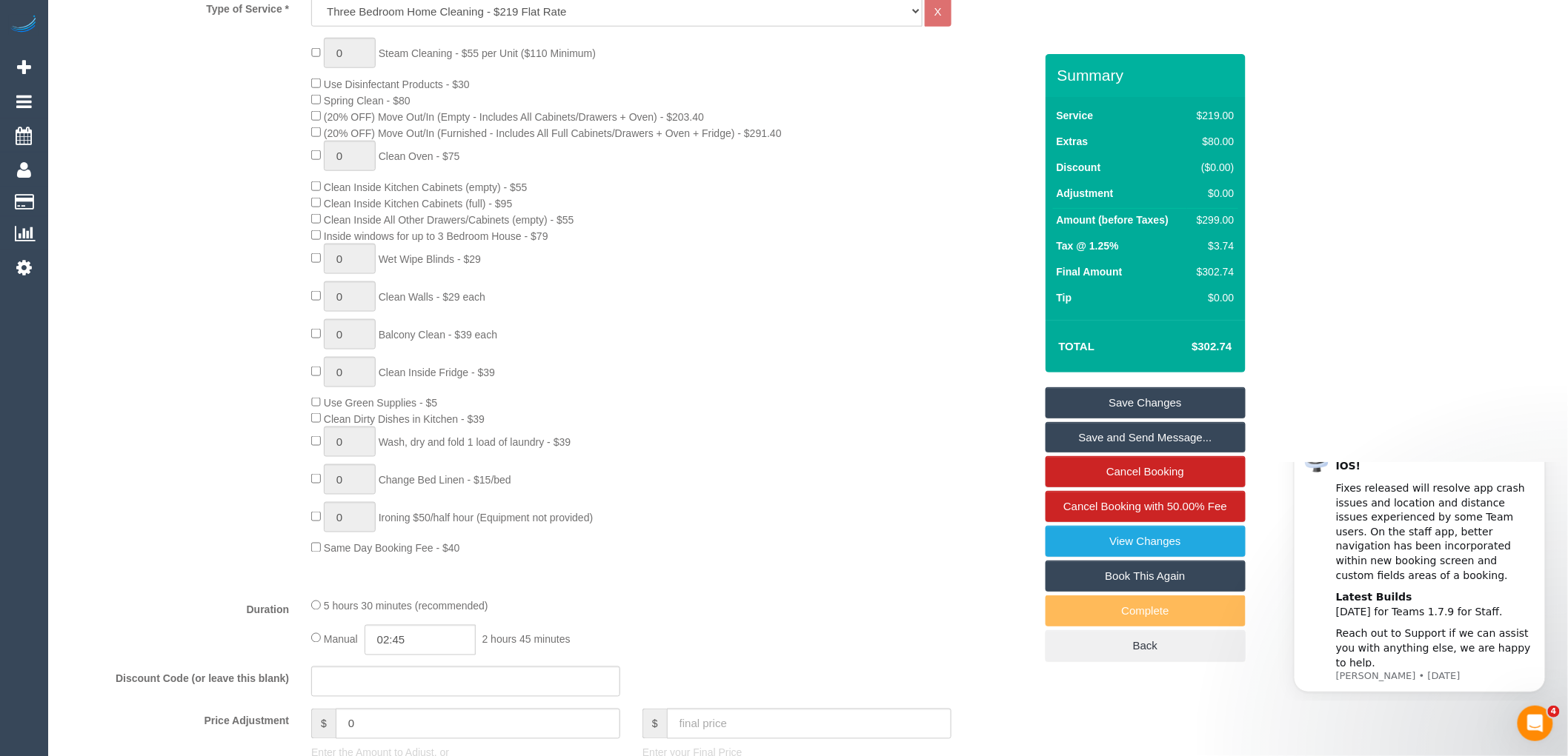
scroll to position [658, 0]
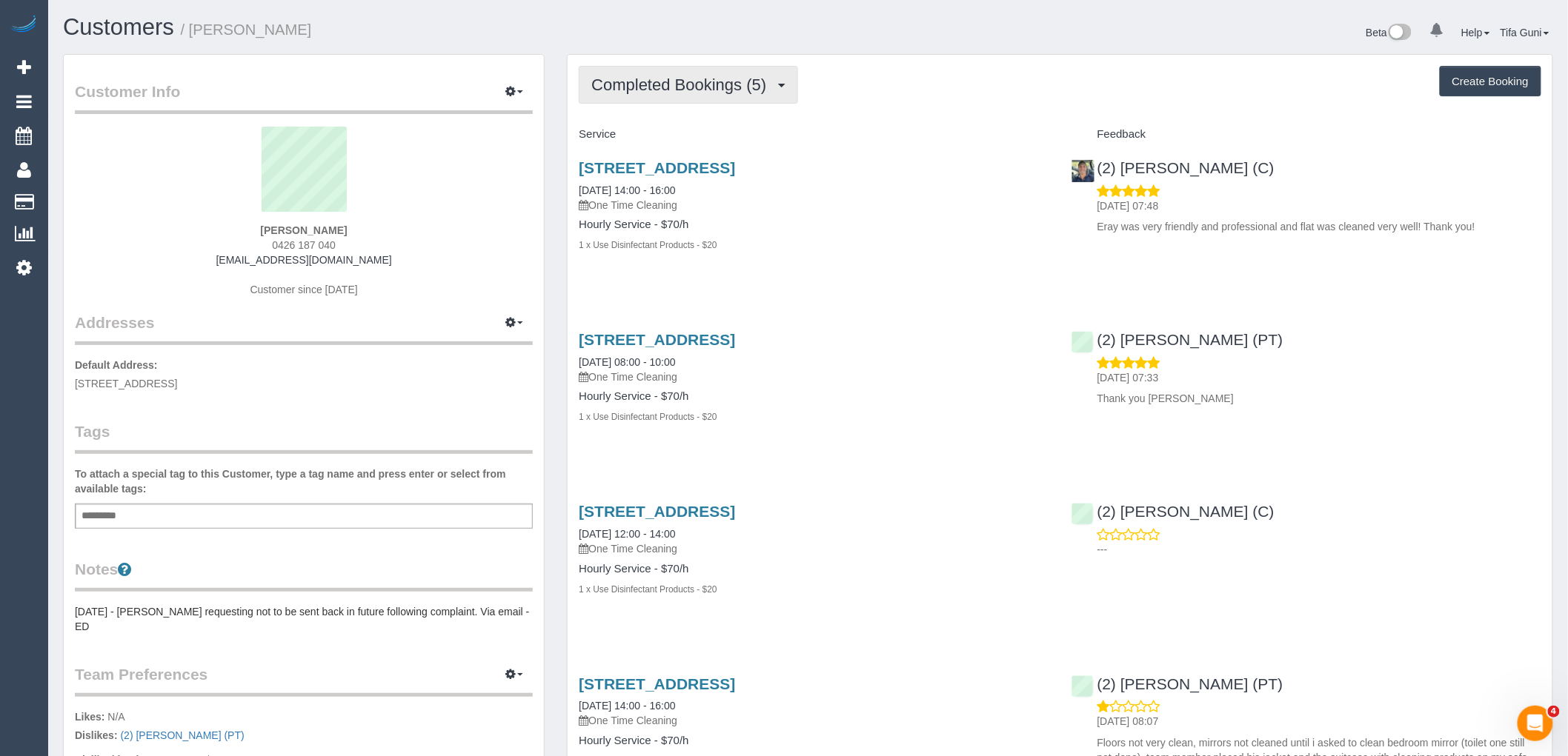
click at [771, 94] on button "Completed Bookings (5)" at bounding box center [688, 84] width 219 height 38
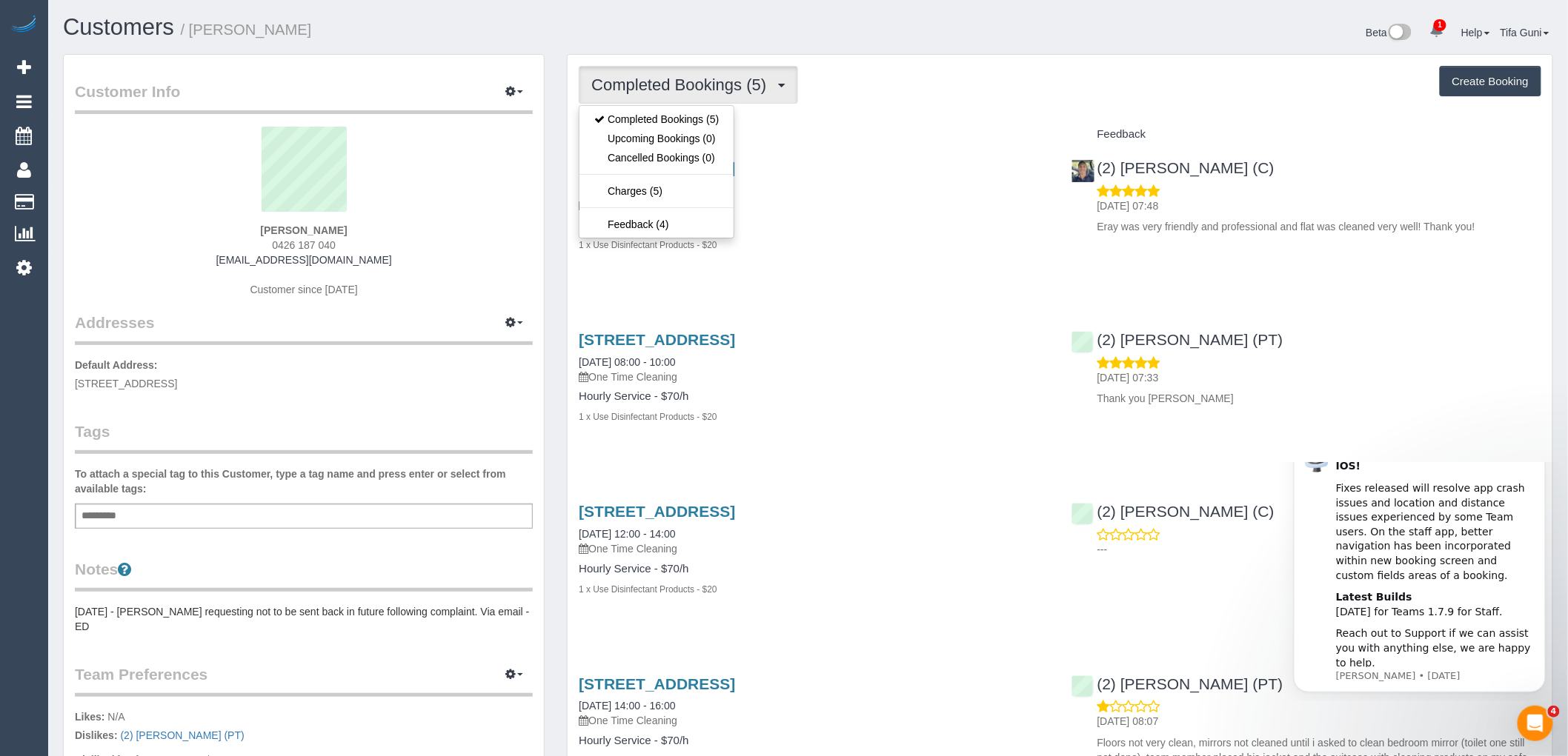
click at [855, 102] on div "Completed Bookings (5) Completed Bookings (5) Upcoming Bookings (0) Cancelled B…" at bounding box center [1060, 84] width 963 height 38
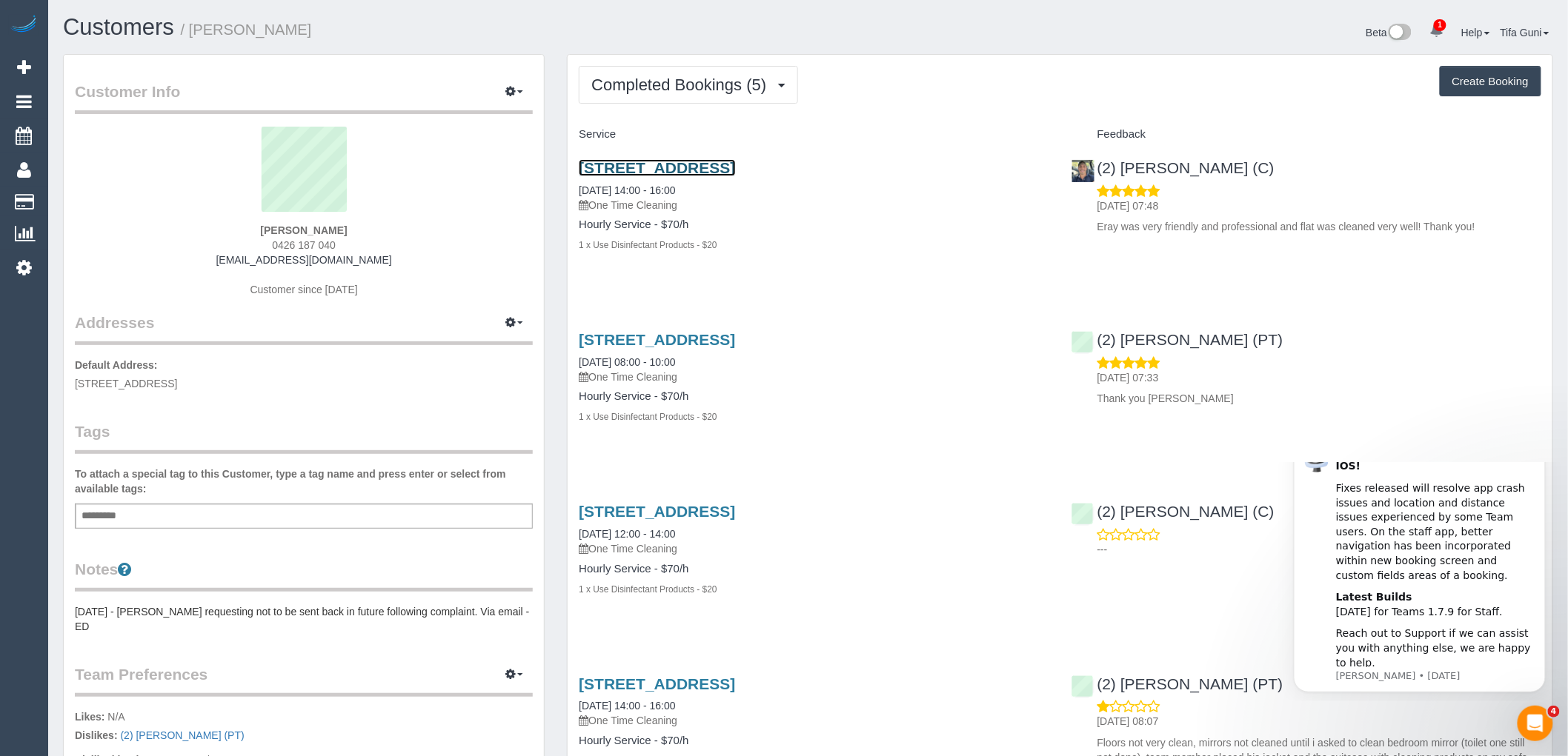
click at [735, 172] on link "[STREET_ADDRESS]" at bounding box center [656, 168] width 156 height 17
click at [1469, 83] on button "Create Booking" at bounding box center [1490, 81] width 102 height 31
select select "VIC"
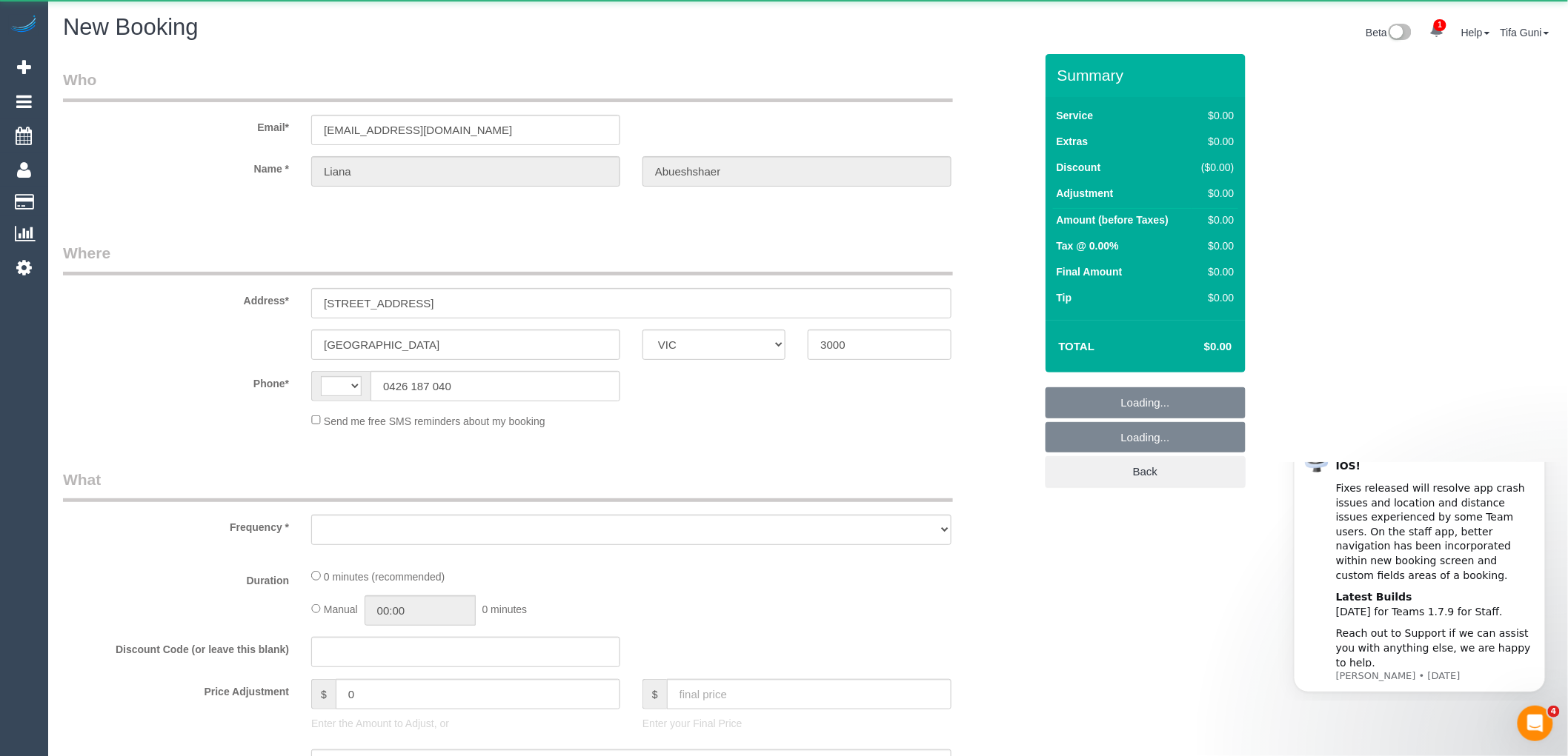
select select "string:AU"
select select "object:1010"
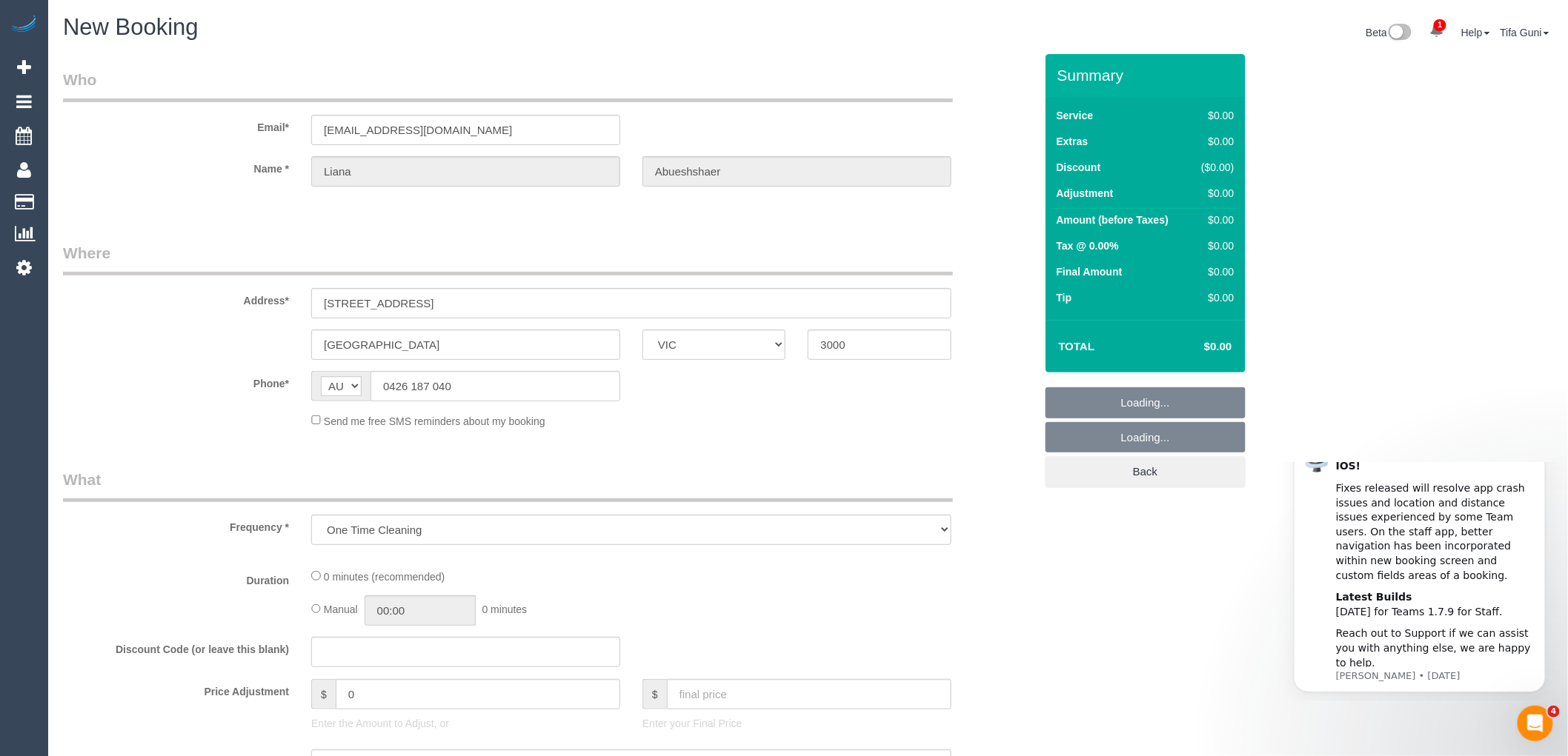
select select "string:stripe-pm_1RbD6C2GScqysDRVs2h9GKut"
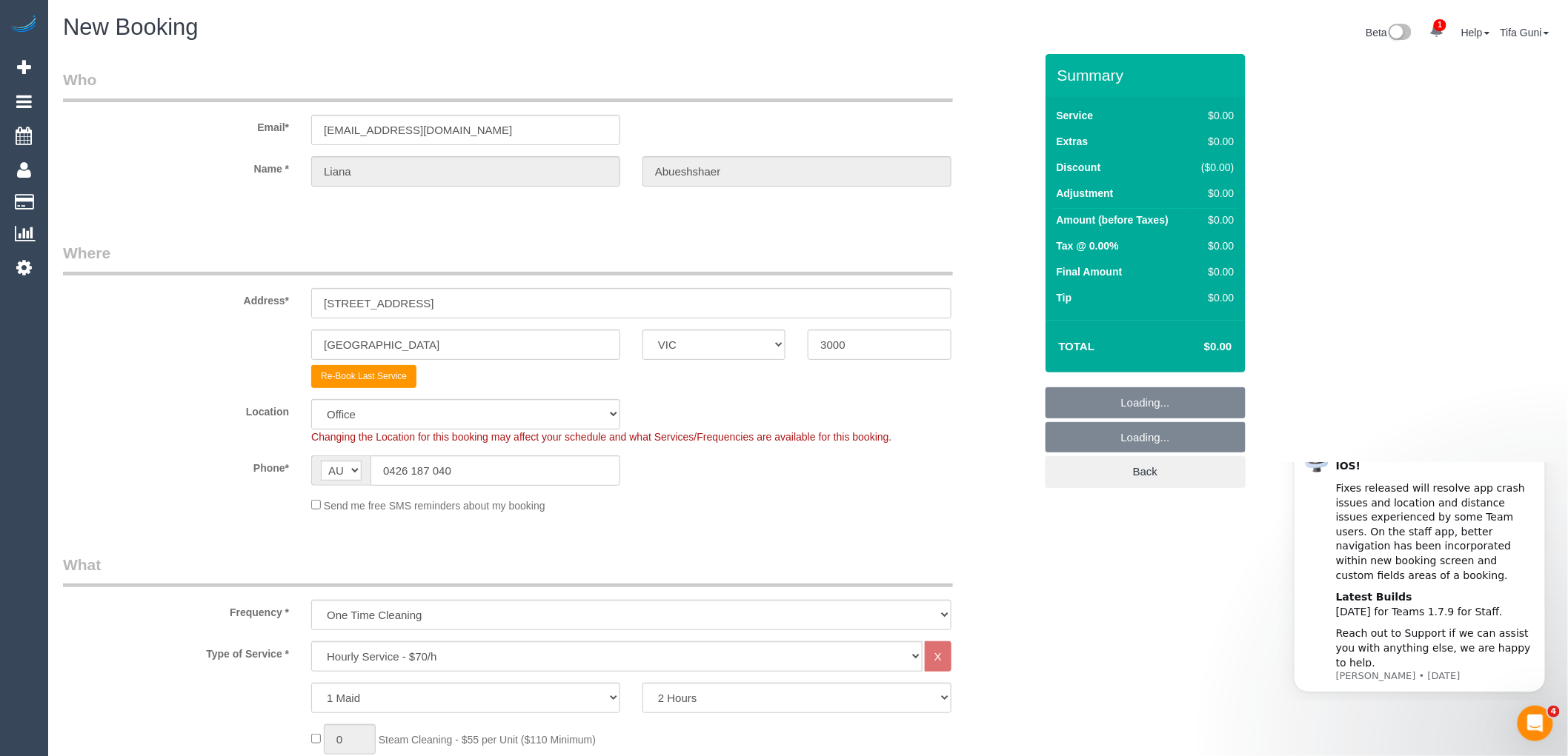
select select "object:2472"
select select "54"
select select "object:2482"
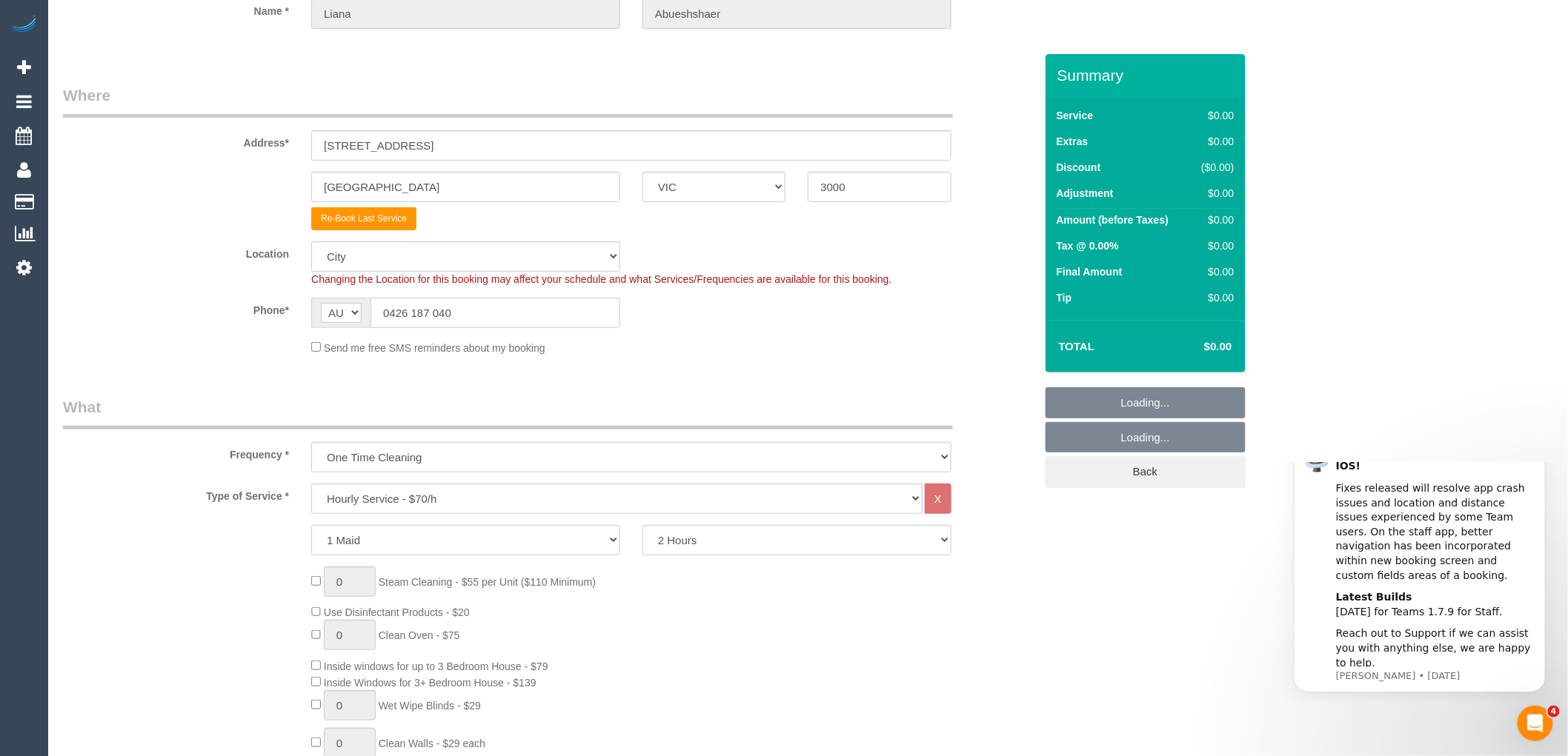
scroll to position [165, 0]
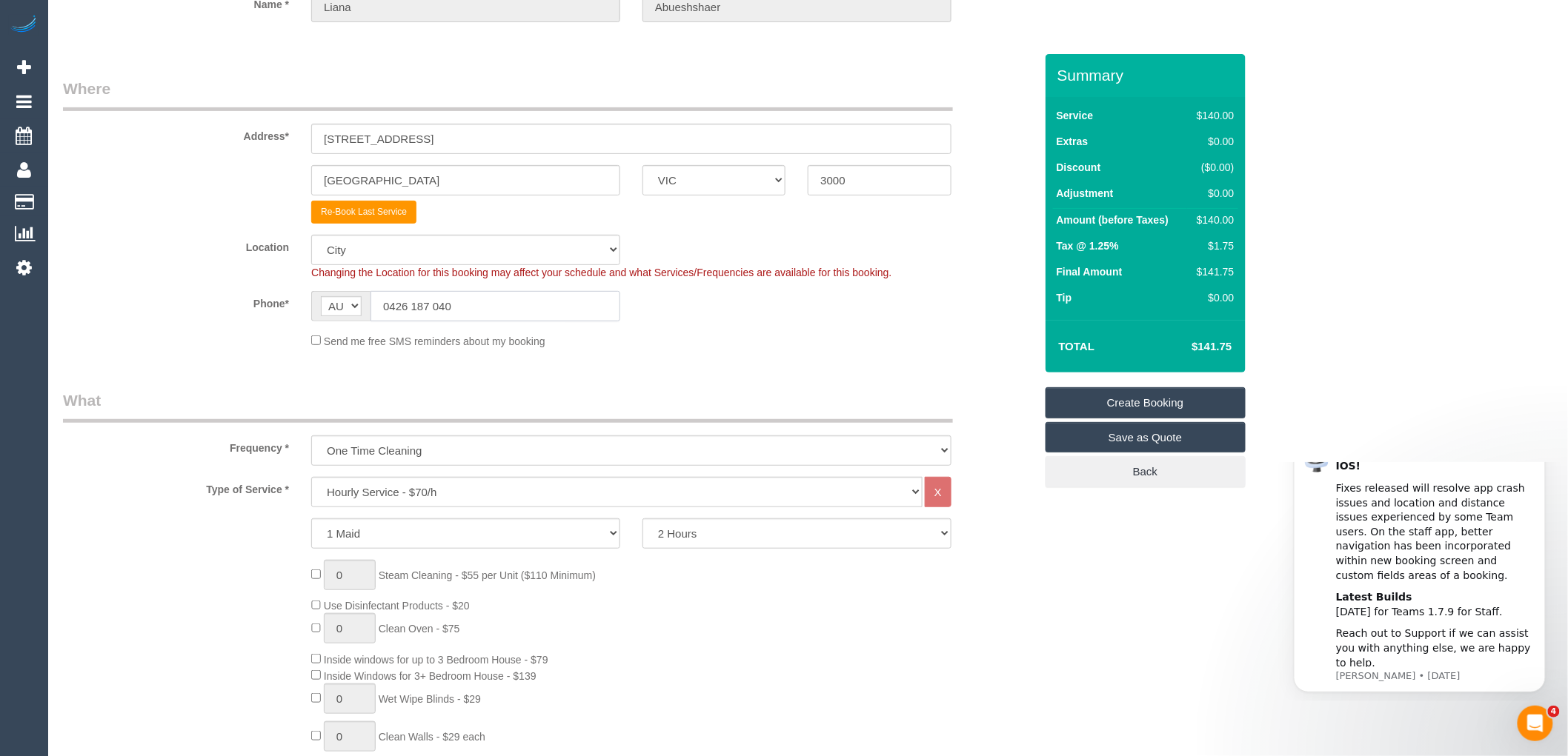
click at [373, 305] on input "0426 187 040" at bounding box center [495, 306] width 250 height 31
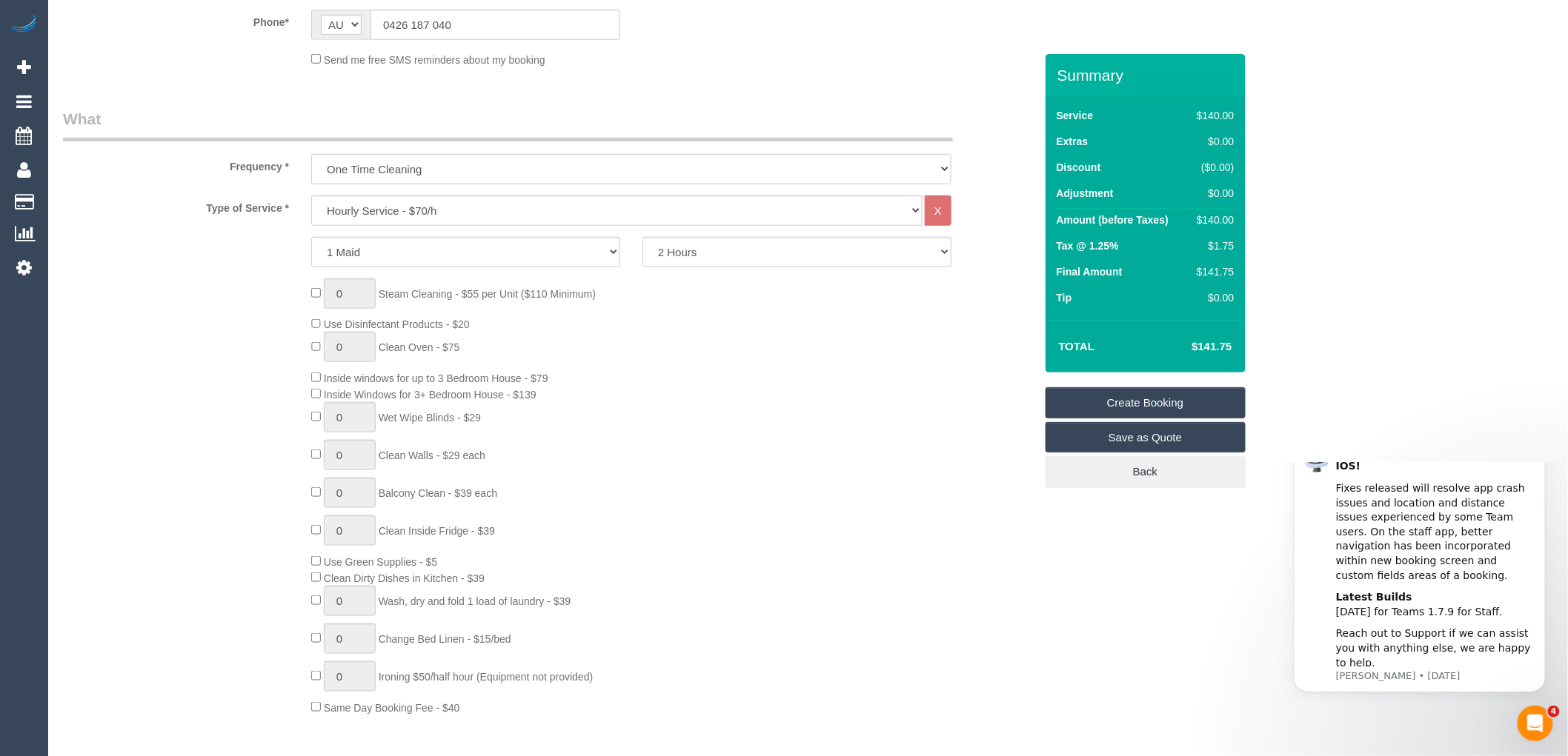
scroll to position [493, 0]
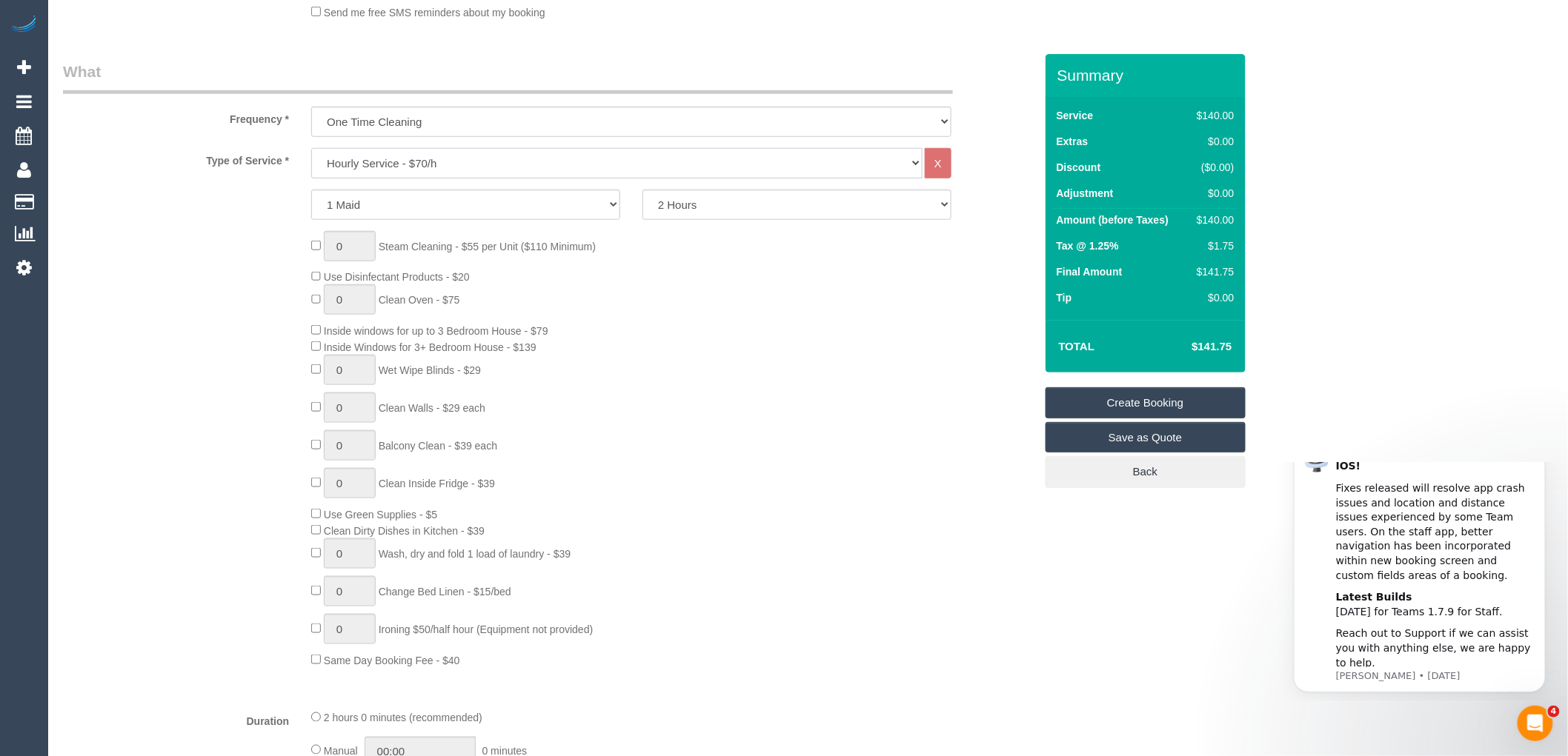
click at [397, 163] on select "Hourly Service - $70/h Hourly Service - $65/h Hourly Service - $60/h Hourly Ser…" at bounding box center [617, 164] width 611 height 31
select select "213"
click at [312, 148] on select "Hourly Service - $70/h Hourly Service - $65/h Hourly Service - $60/h Hourly Ser…" at bounding box center [617, 164] width 611 height 31
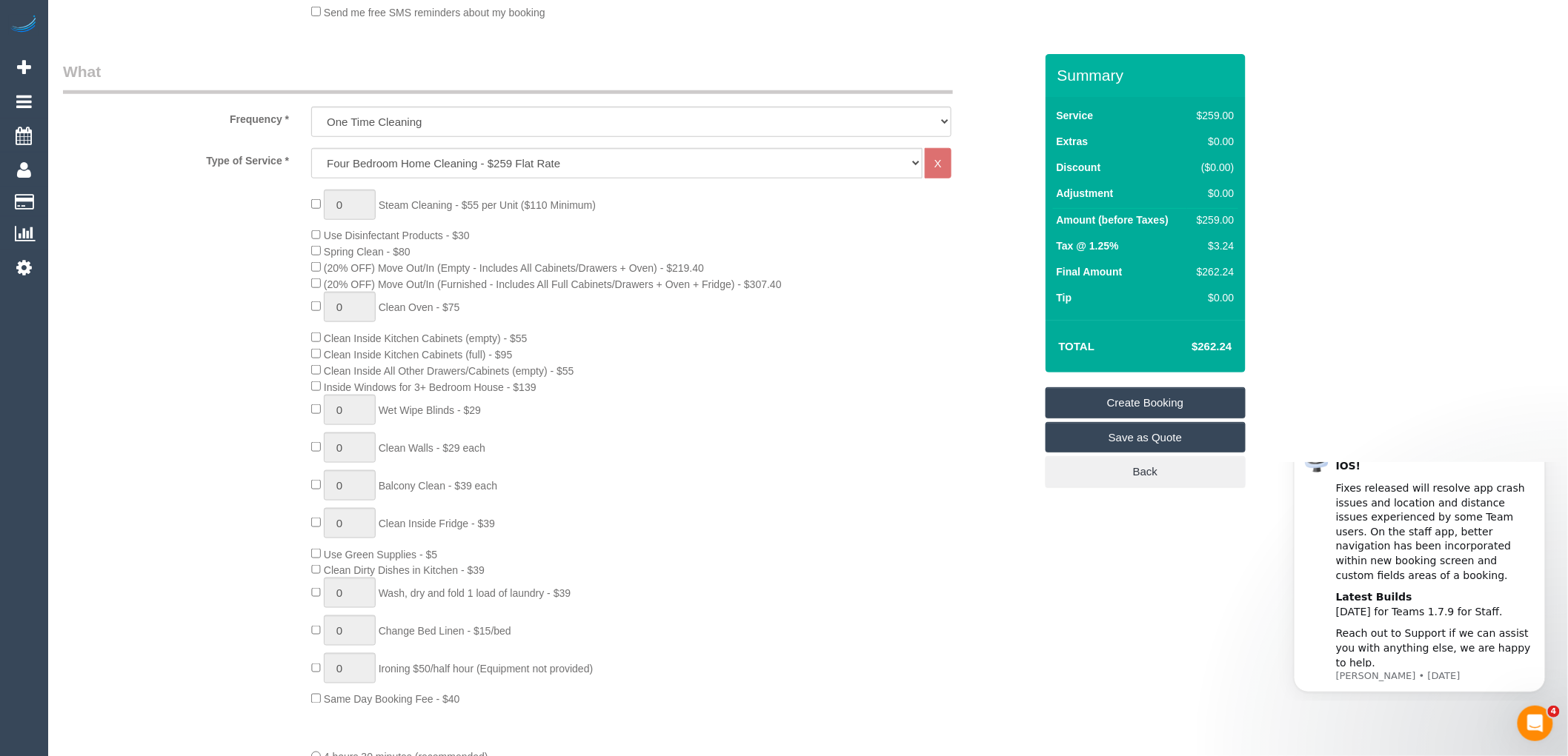
click at [650, 335] on div "0 Steam Cleaning - $55 per Unit ($110 Minimum) Use Disinfectant Products - $30 …" at bounding box center [673, 449] width 745 height 519
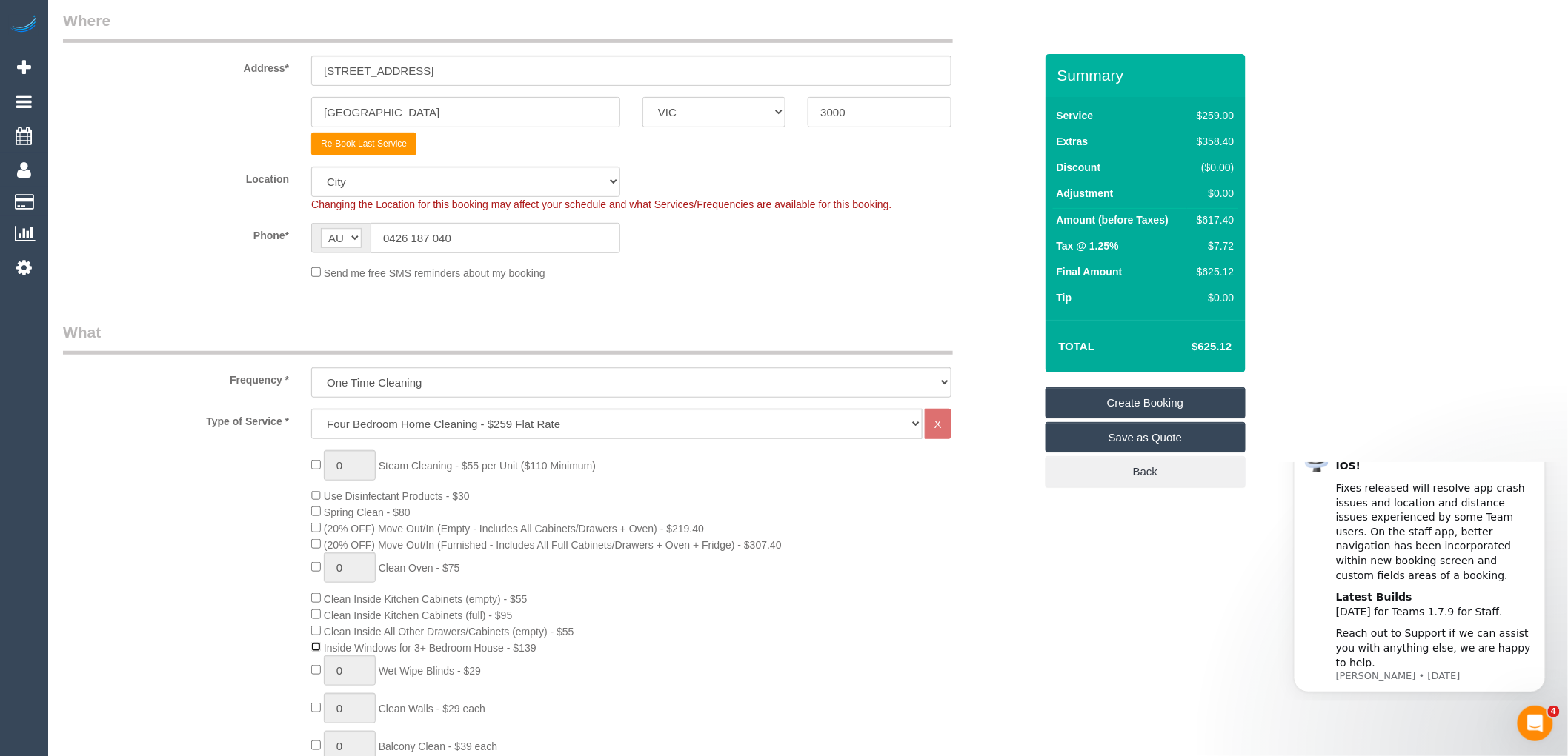
scroll to position [576, 0]
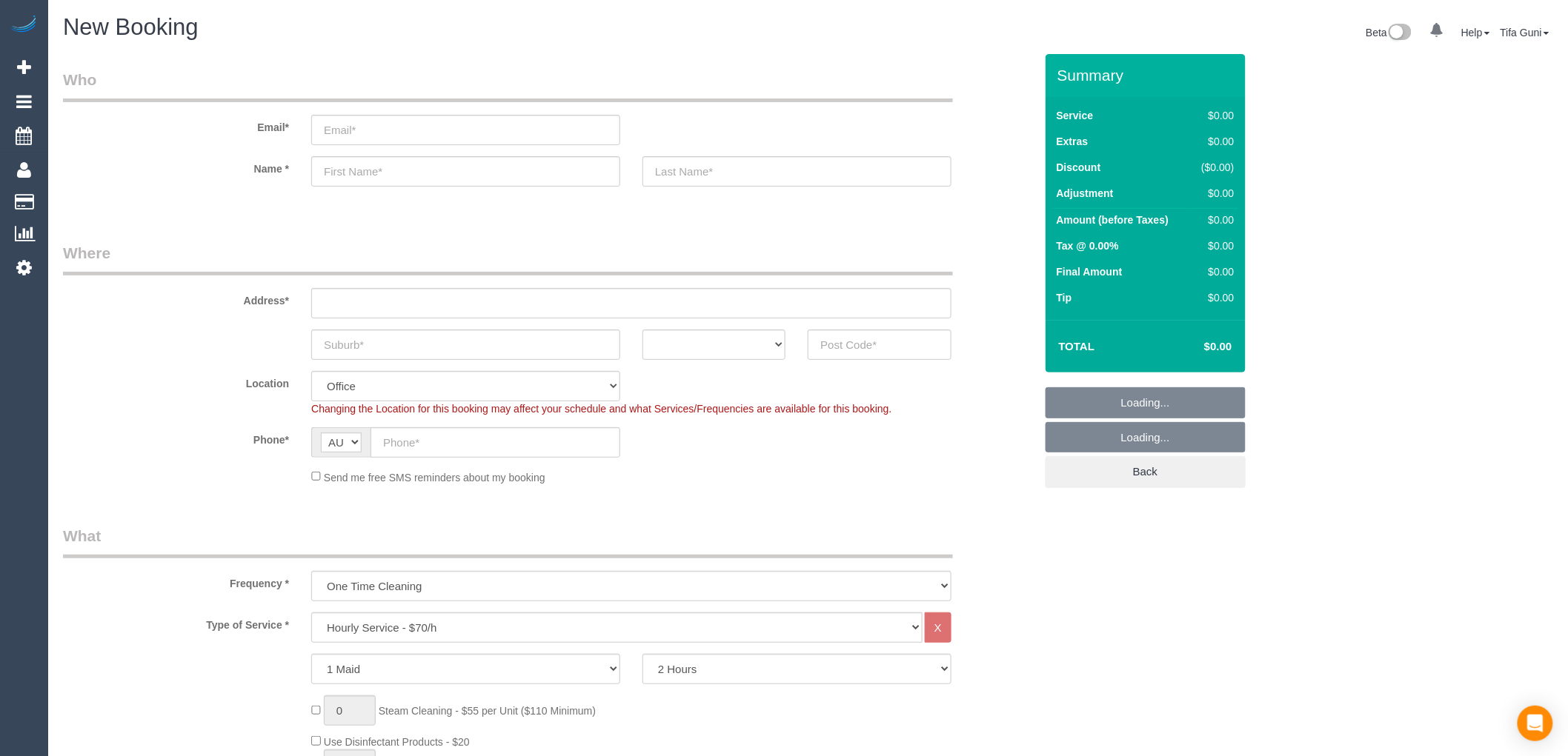
select select "object:2113"
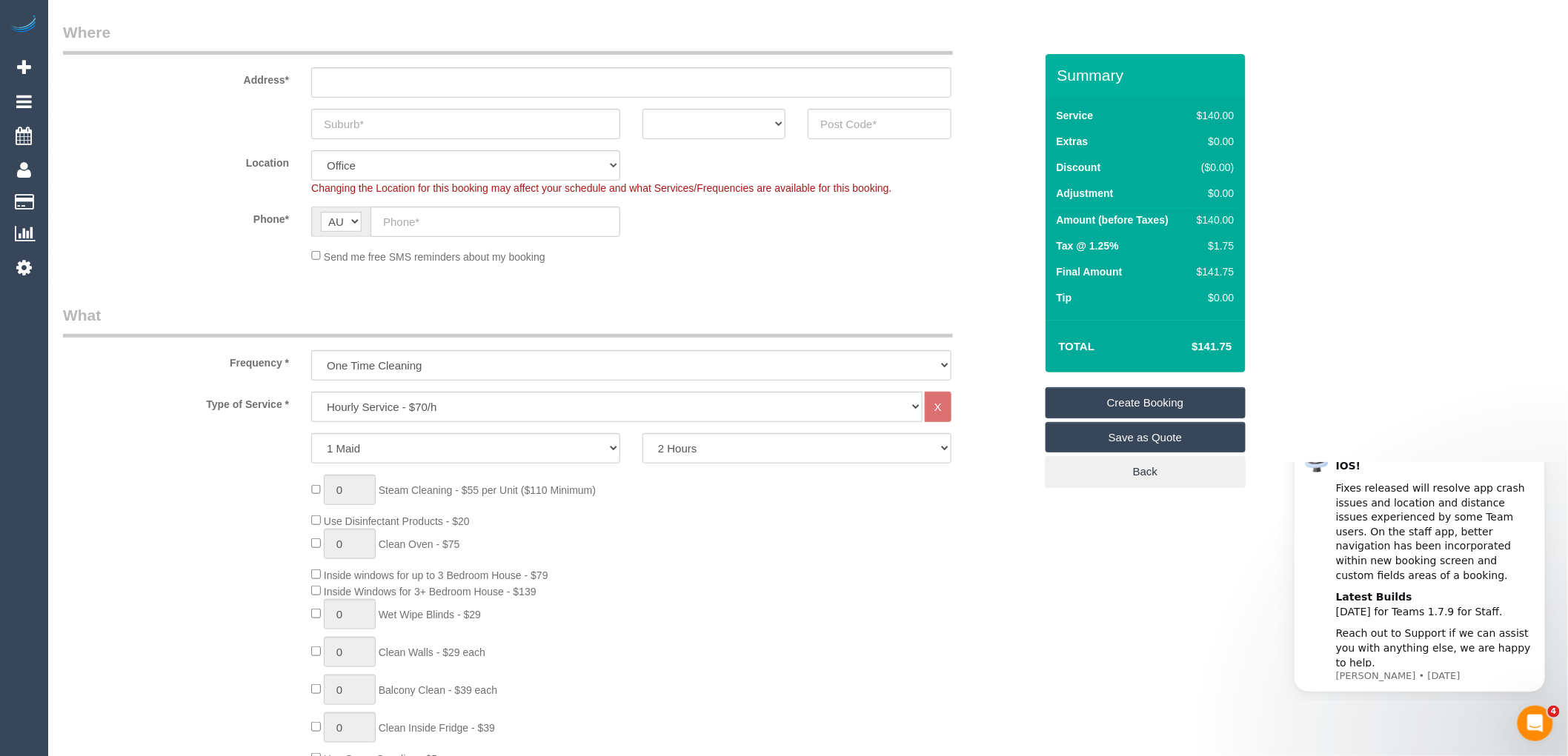
scroll to position [247, 0]
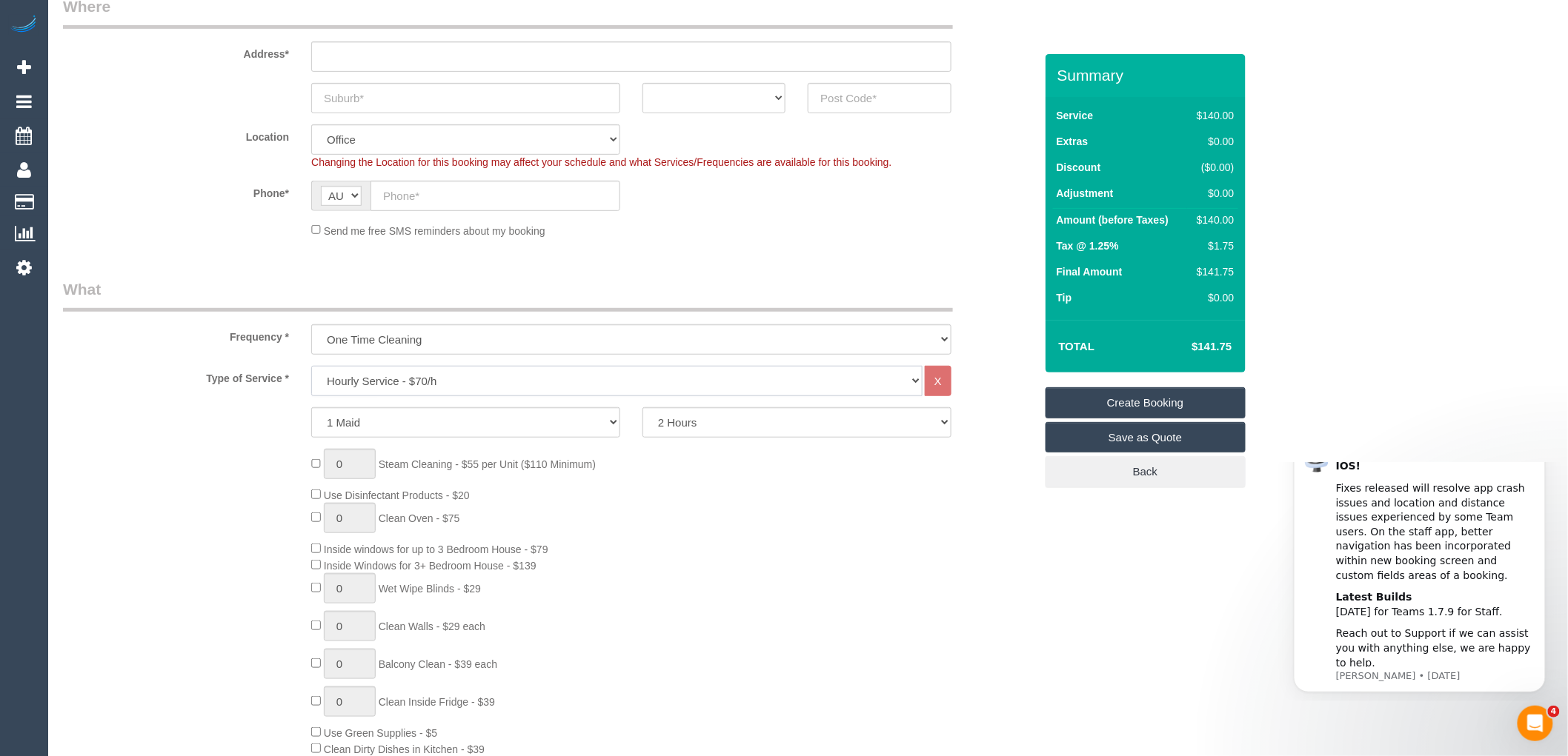
click at [402, 378] on select "Hourly Service - $70/h Hourly Service - $65/h Hourly Service - $60/h Hourly Ser…" at bounding box center [617, 381] width 611 height 31
select select "213"
click at [312, 367] on select "Hourly Service - $70/h Hourly Service - $65/h Hourly Service - $60/h Hourly Ser…" at bounding box center [617, 381] width 611 height 31
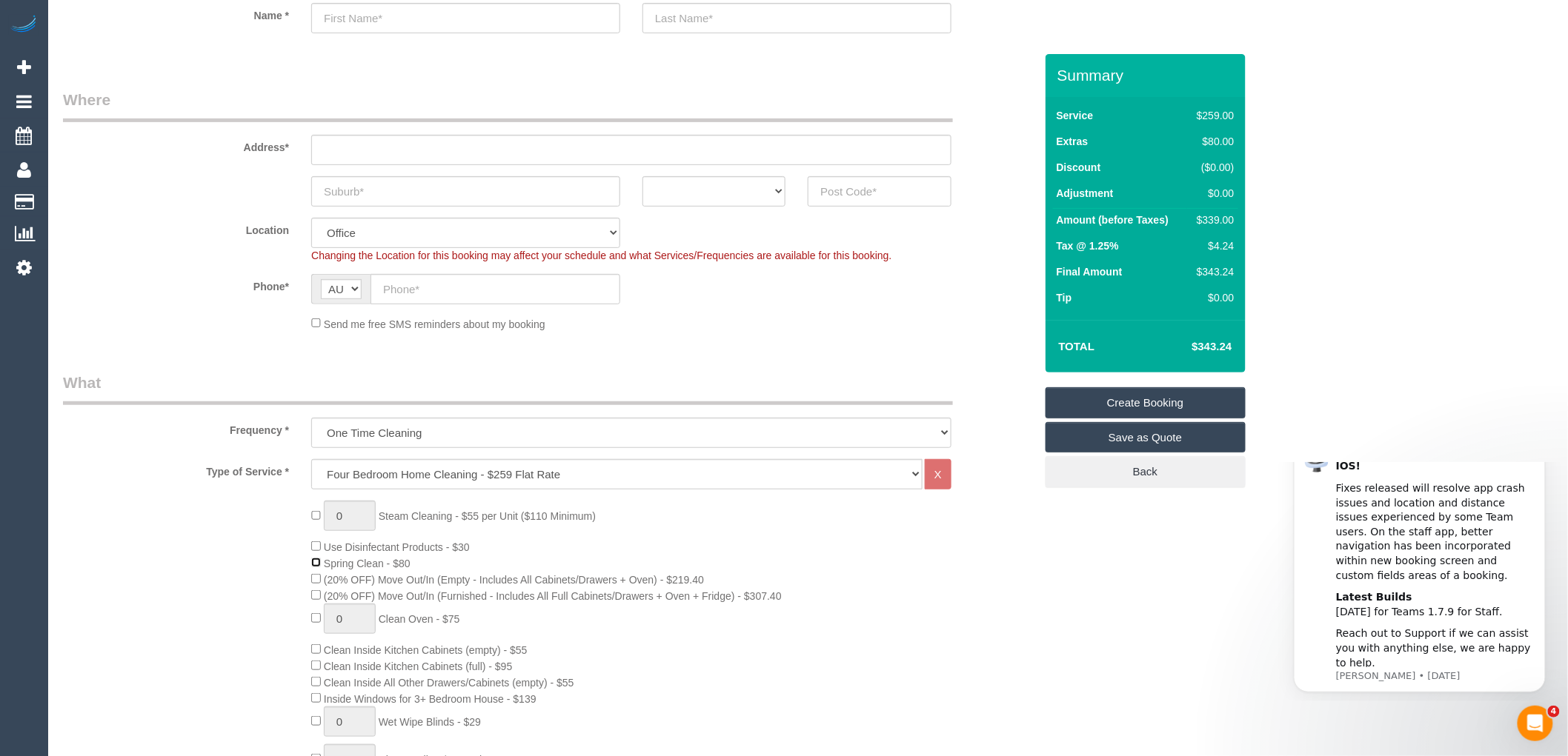
scroll to position [0, 0]
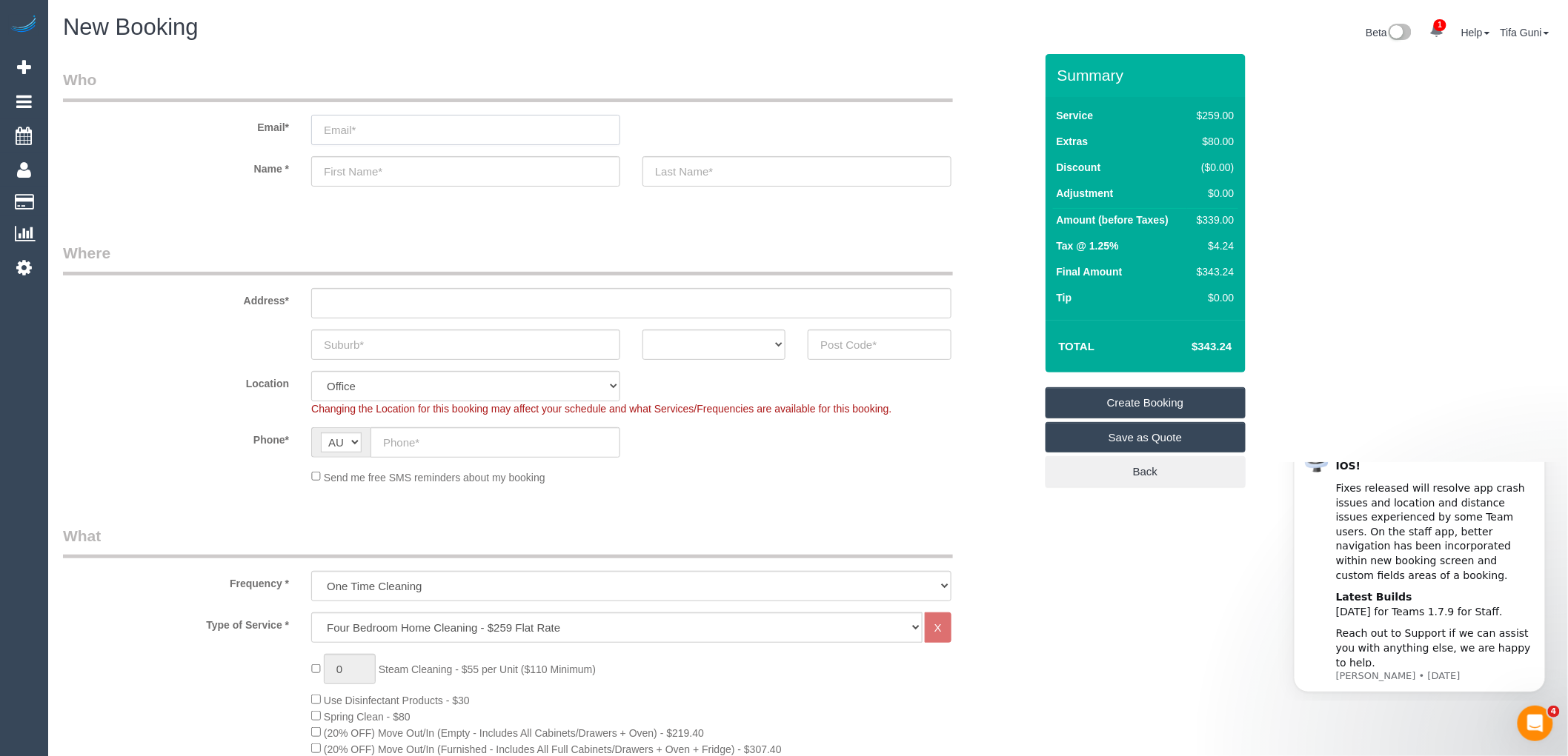
click at [341, 131] on input "email" at bounding box center [466, 131] width 309 height 31
type input "[EMAIL_ADDRESS][DOMAIN_NAME]"
click at [376, 173] on input "text" at bounding box center [466, 172] width 309 height 31
type input "[PERSON_NAME]"
click at [684, 160] on input "text" at bounding box center [797, 172] width 309 height 31
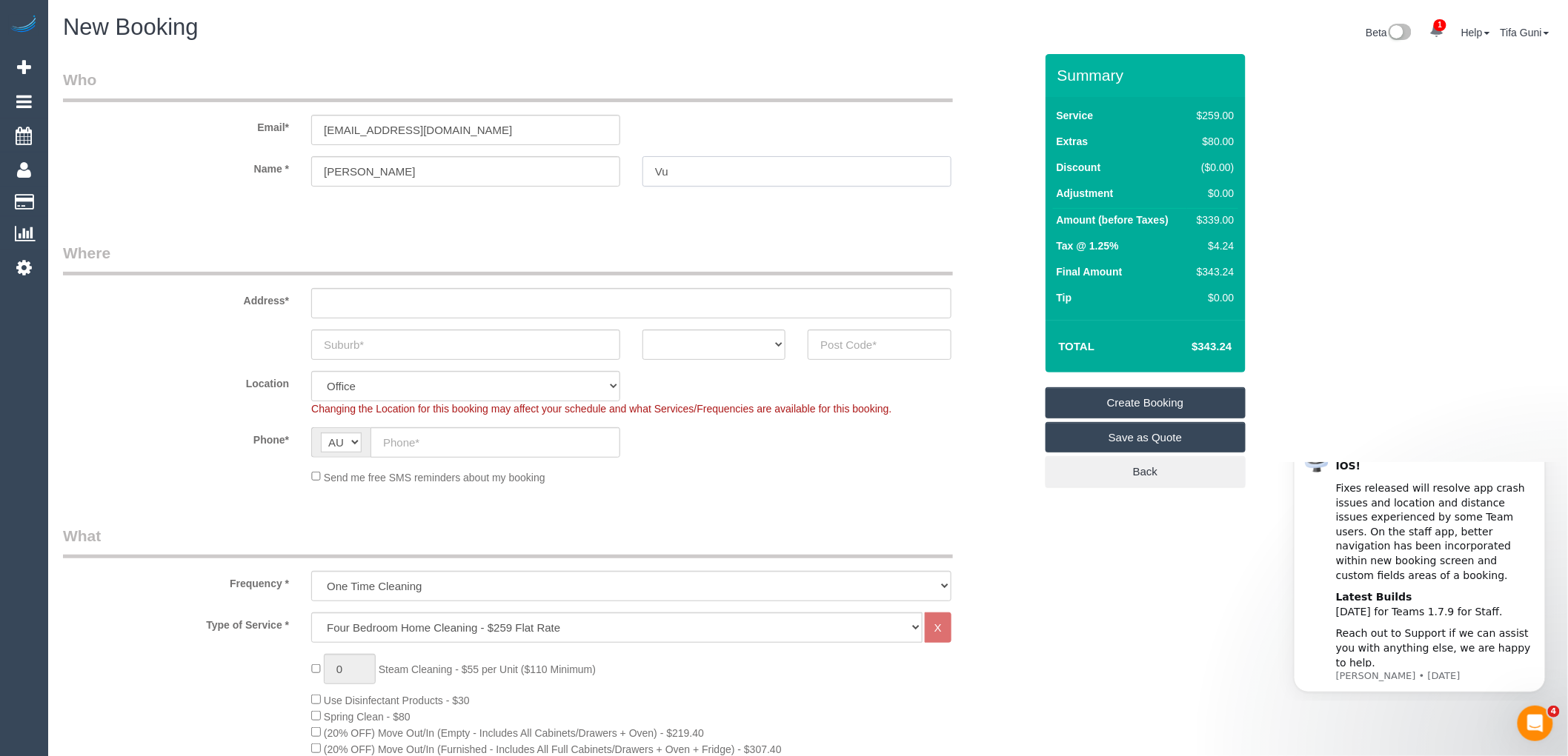
type input "Vu"
click at [438, 438] on input "text" at bounding box center [495, 443] width 250 height 31
paste input "61 413 438 781"
type input "61 413 438 781"
click at [380, 300] on input "text" at bounding box center [632, 304] width 640 height 31
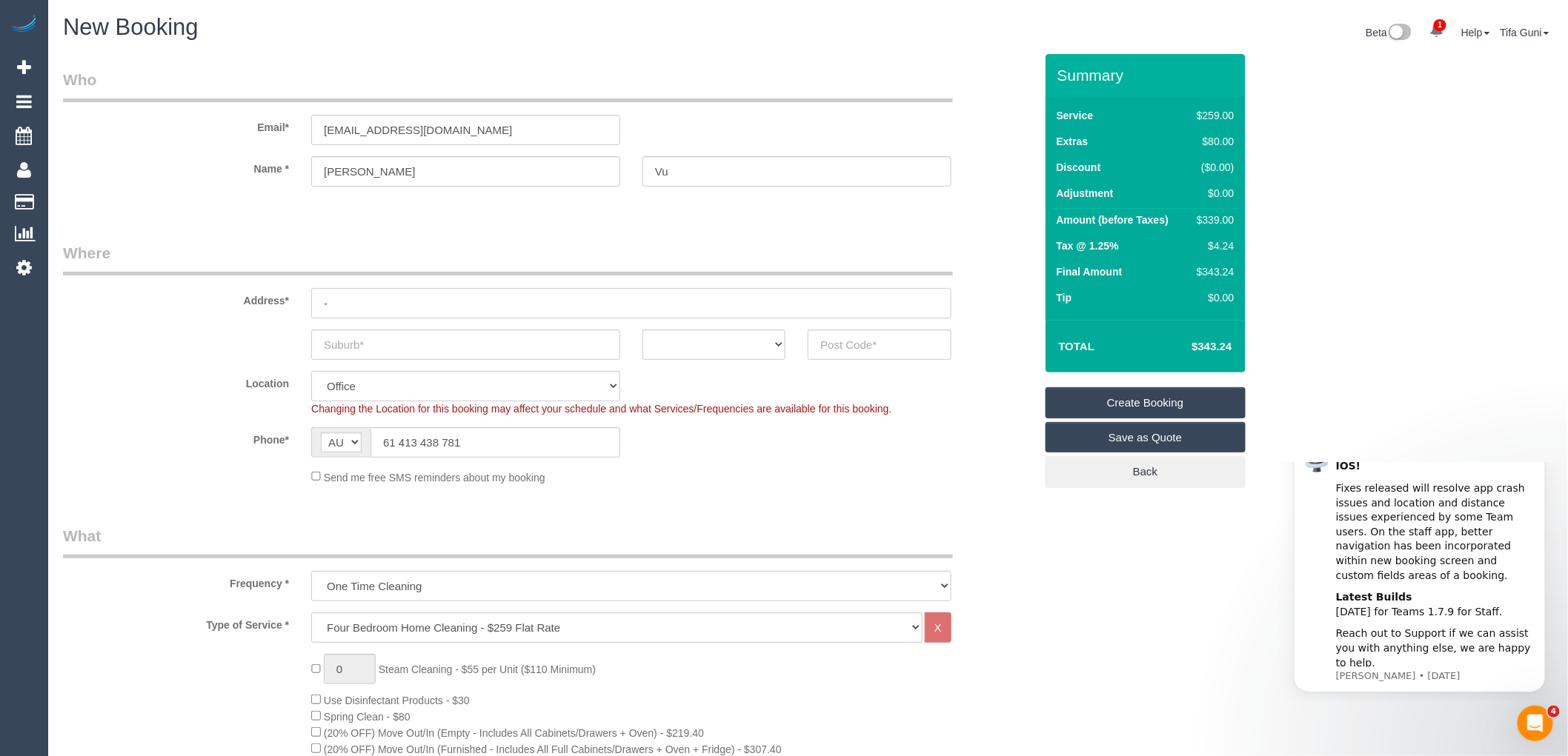
type input "-"
click at [772, 338] on select "ACT [GEOGRAPHIC_DATA] NT [GEOGRAPHIC_DATA] SA TAS [GEOGRAPHIC_DATA] [GEOGRAPHIC…" at bounding box center [714, 345] width 143 height 31
select select "VIC"
click at [643, 329] on select "ACT [GEOGRAPHIC_DATA] NT [GEOGRAPHIC_DATA] SA TAS [GEOGRAPHIC_DATA] [GEOGRAPHIC…" at bounding box center [714, 345] width 143 height 31
drag, startPoint x: 395, startPoint y: 438, endPoint x: 342, endPoint y: 435, distance: 53.1
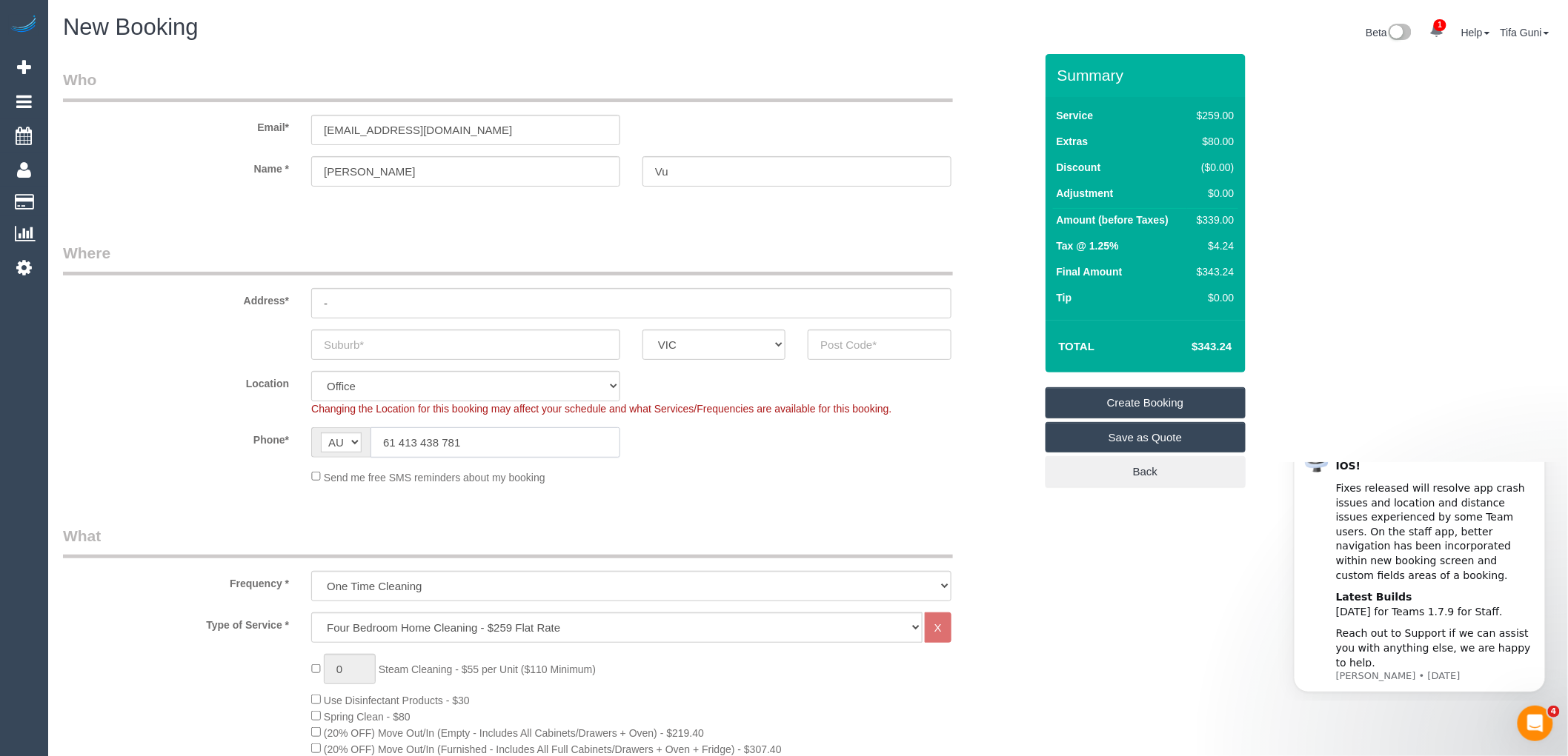
click at [342, 435] on div "AF AL DZ AD AO AI AQ AG AR AM AW AU AT AZ BS BH BD BB BY BE BZ BJ BM BT BO BA B…" at bounding box center [466, 443] width 309 height 31
type input "0413 438 781"
click at [632, 494] on fieldset "Where Address* - ACT [GEOGRAPHIC_DATA] NT [GEOGRAPHIC_DATA] SA TAS [GEOGRAPHIC_…" at bounding box center [549, 369] width 971 height 254
click at [1159, 436] on link "Save as Quote" at bounding box center [1145, 438] width 200 height 31
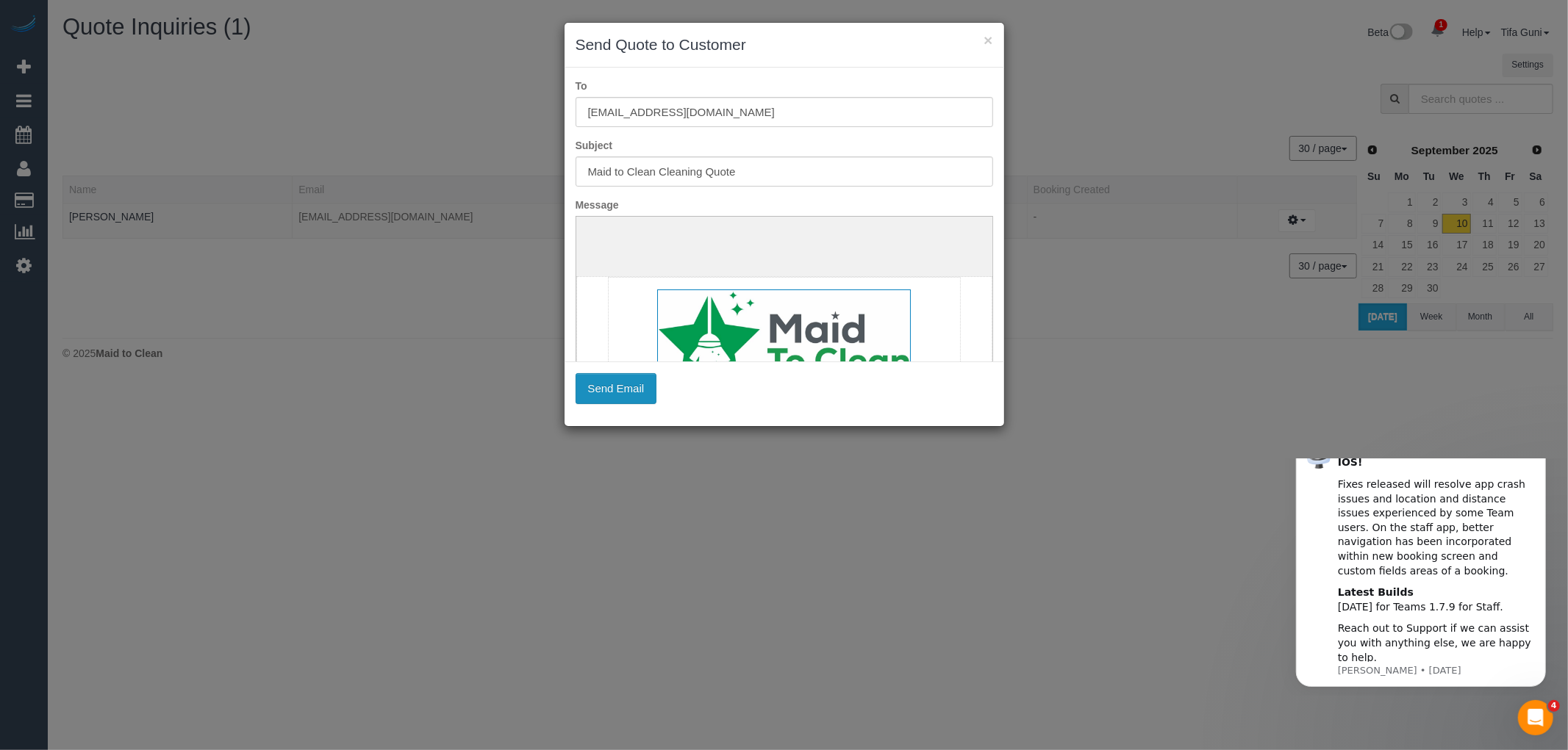
click at [610, 388] on button "Send Email" at bounding box center [616, 389] width 81 height 30
